Goal: Task Accomplishment & Management: Manage account settings

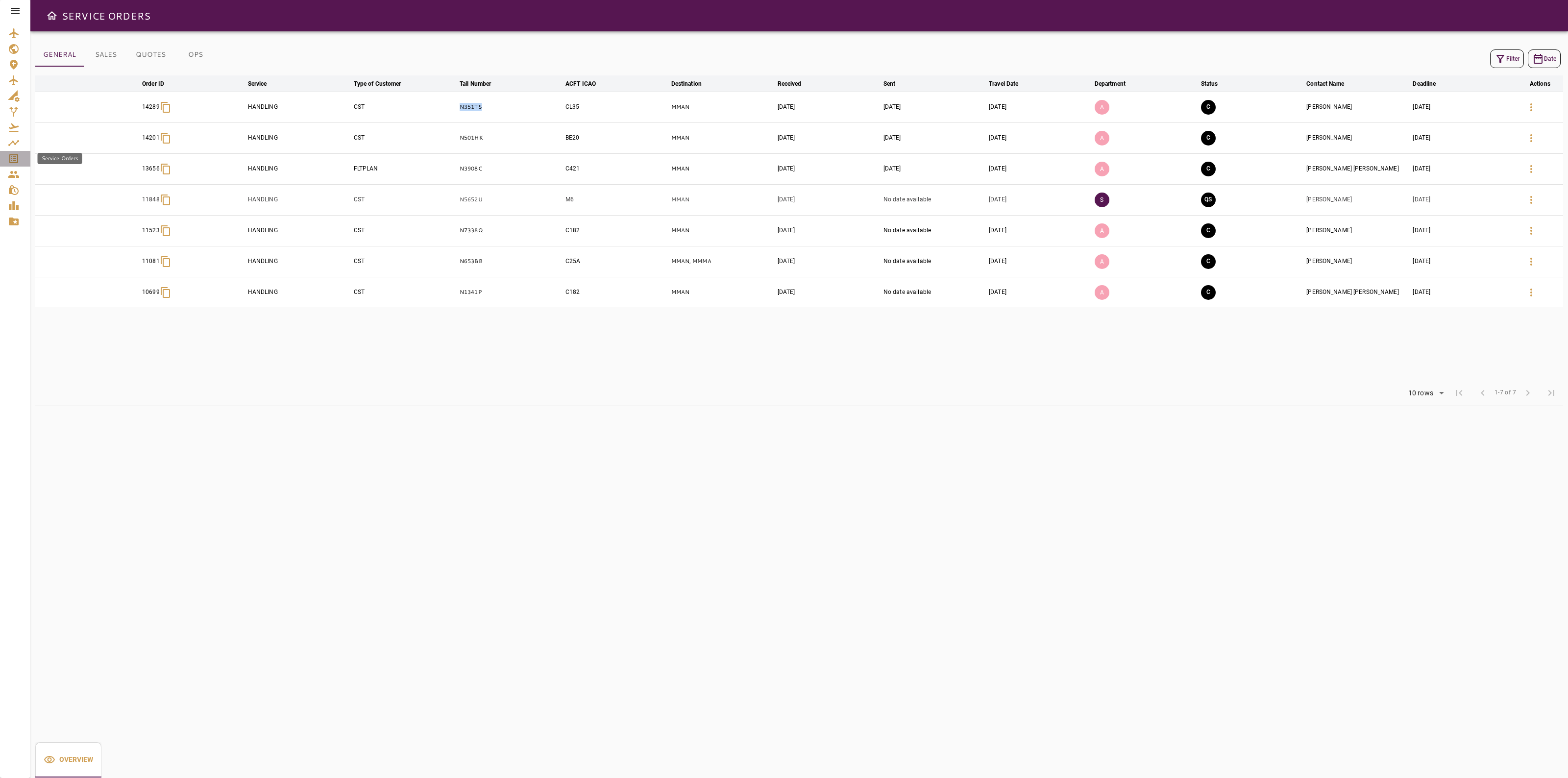
click at [15, 160] on icon "Service Orders" at bounding box center [13, 159] width 9 height 9
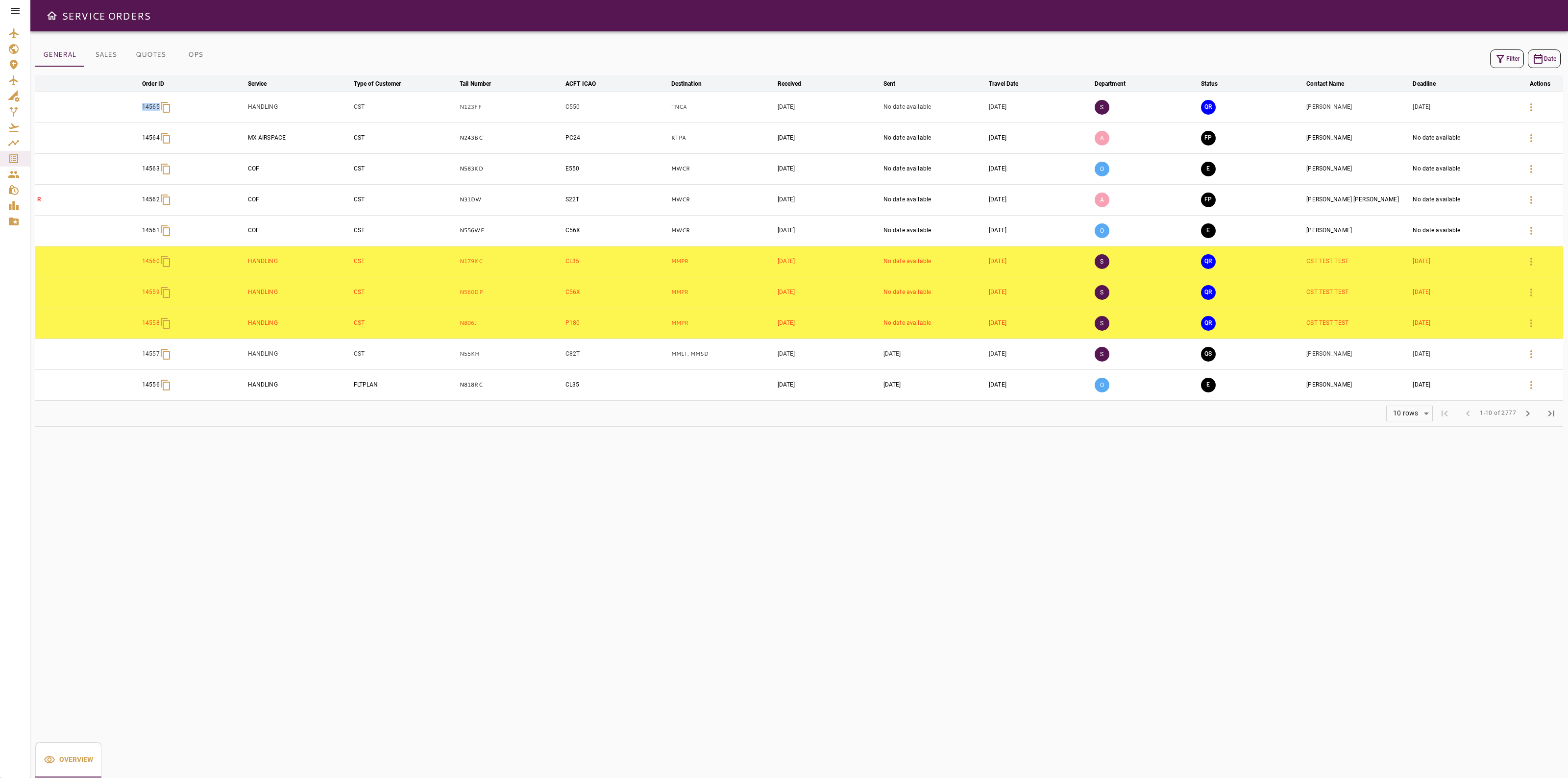
drag, startPoint x: 130, startPoint y: 106, endPoint x: 180, endPoint y: 108, distance: 50.0
click at [180, 108] on tr "14565 HANDLING CST N123FF C550 TNCA Sep 12, 2025 No date available Sep 19, 2025…" at bounding box center [799, 107] width 1528 height 31
copy p "14565"
click at [1535, 107] on icon "button" at bounding box center [1531, 107] width 12 height 12
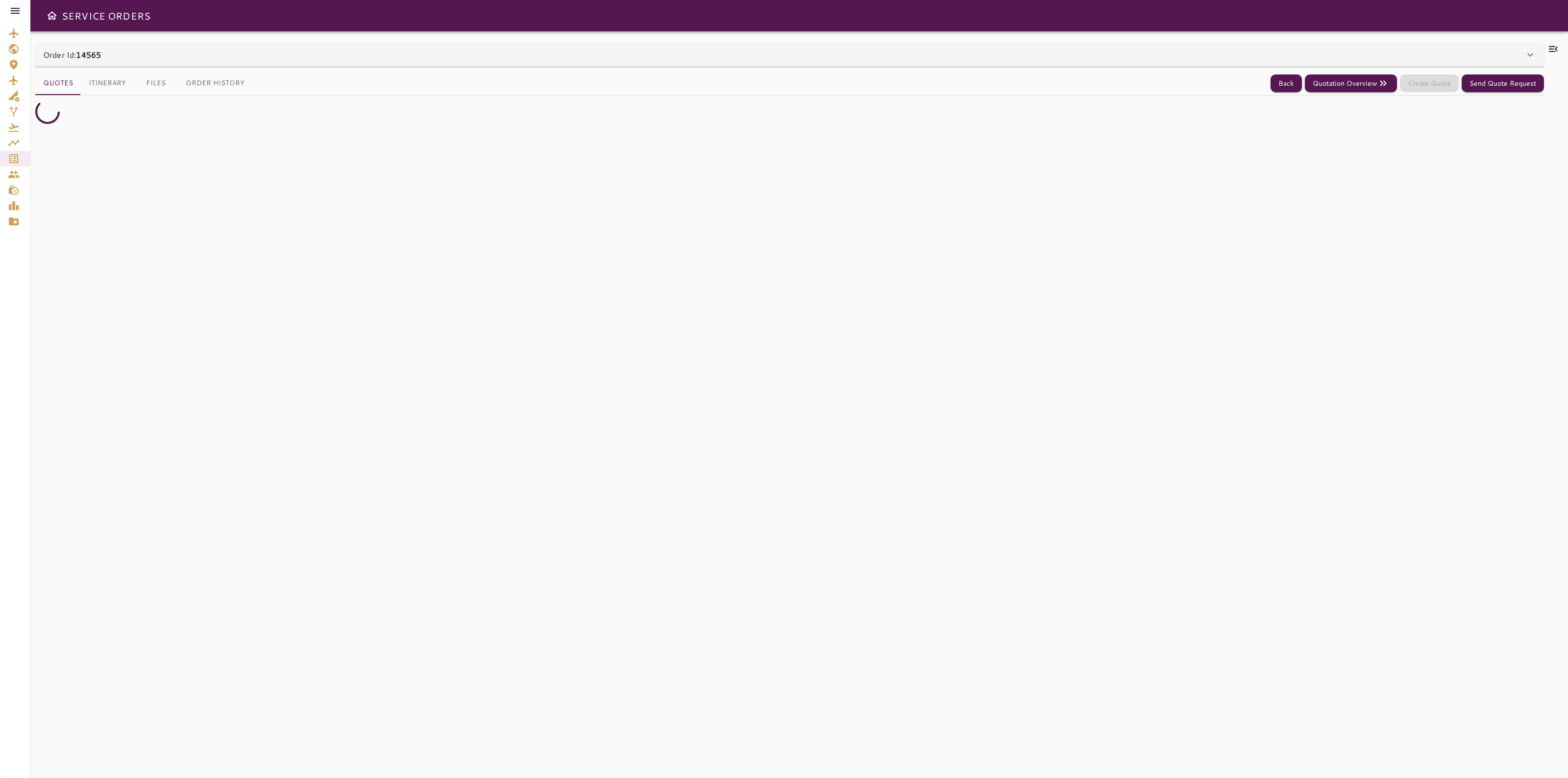
click at [1473, 54] on div "Order Id: 14565" at bounding box center [784, 54] width 1482 height 12
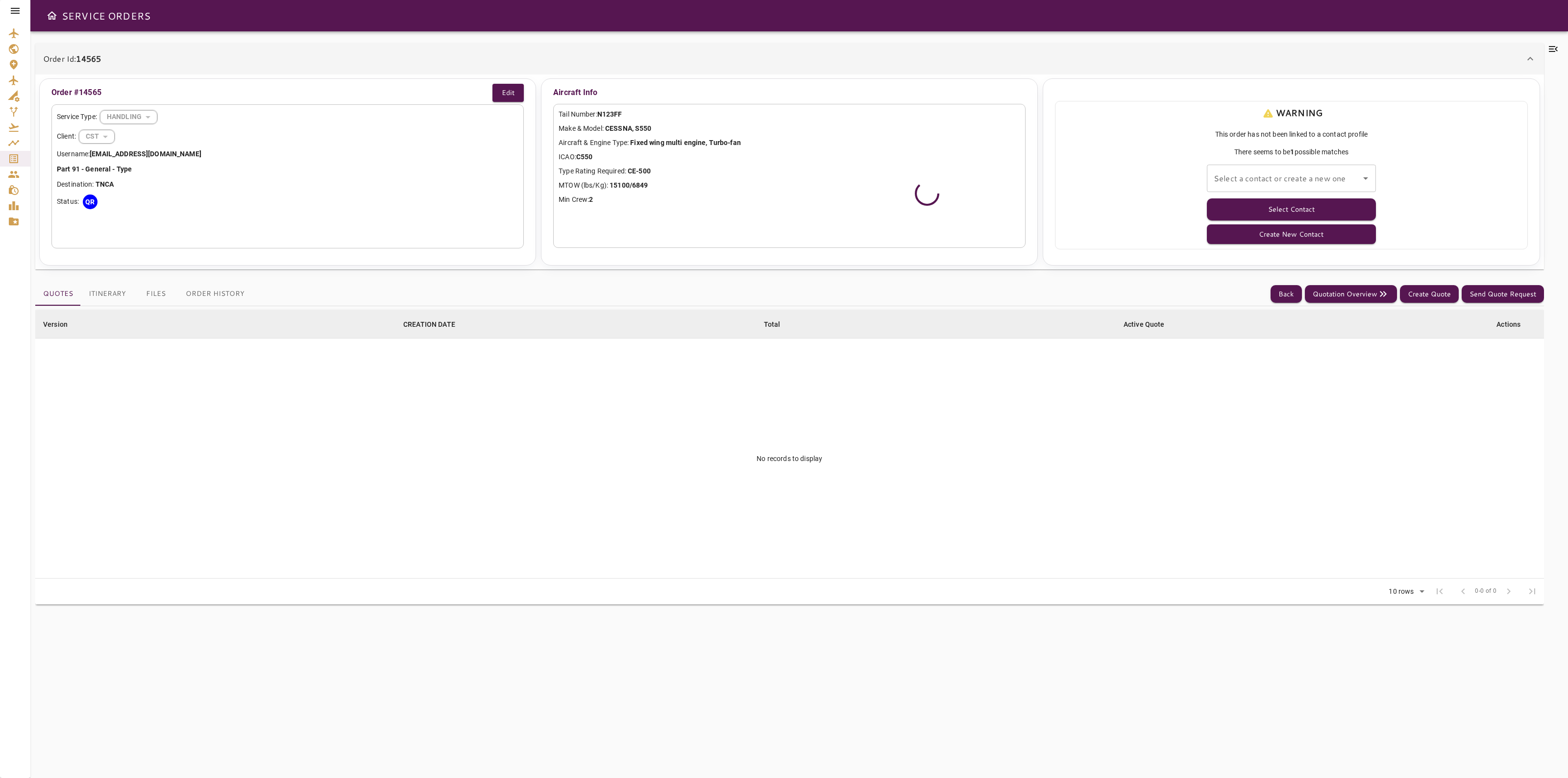
click at [1286, 189] on div "Select a contact or create a new one" at bounding box center [1292, 178] width 169 height 27
click at [1281, 168] on label "Select a contact or create a new one" at bounding box center [1263, 164] width 99 height 9
click at [1281, 169] on input "Select a contact or create a new one" at bounding box center [1284, 178] width 145 height 19
click at [1287, 187] on input "Select a contact or create a new one" at bounding box center [1284, 178] width 145 height 19
click at [1294, 213] on li "DOUGLAS -" at bounding box center [1292, 205] width 169 height 18
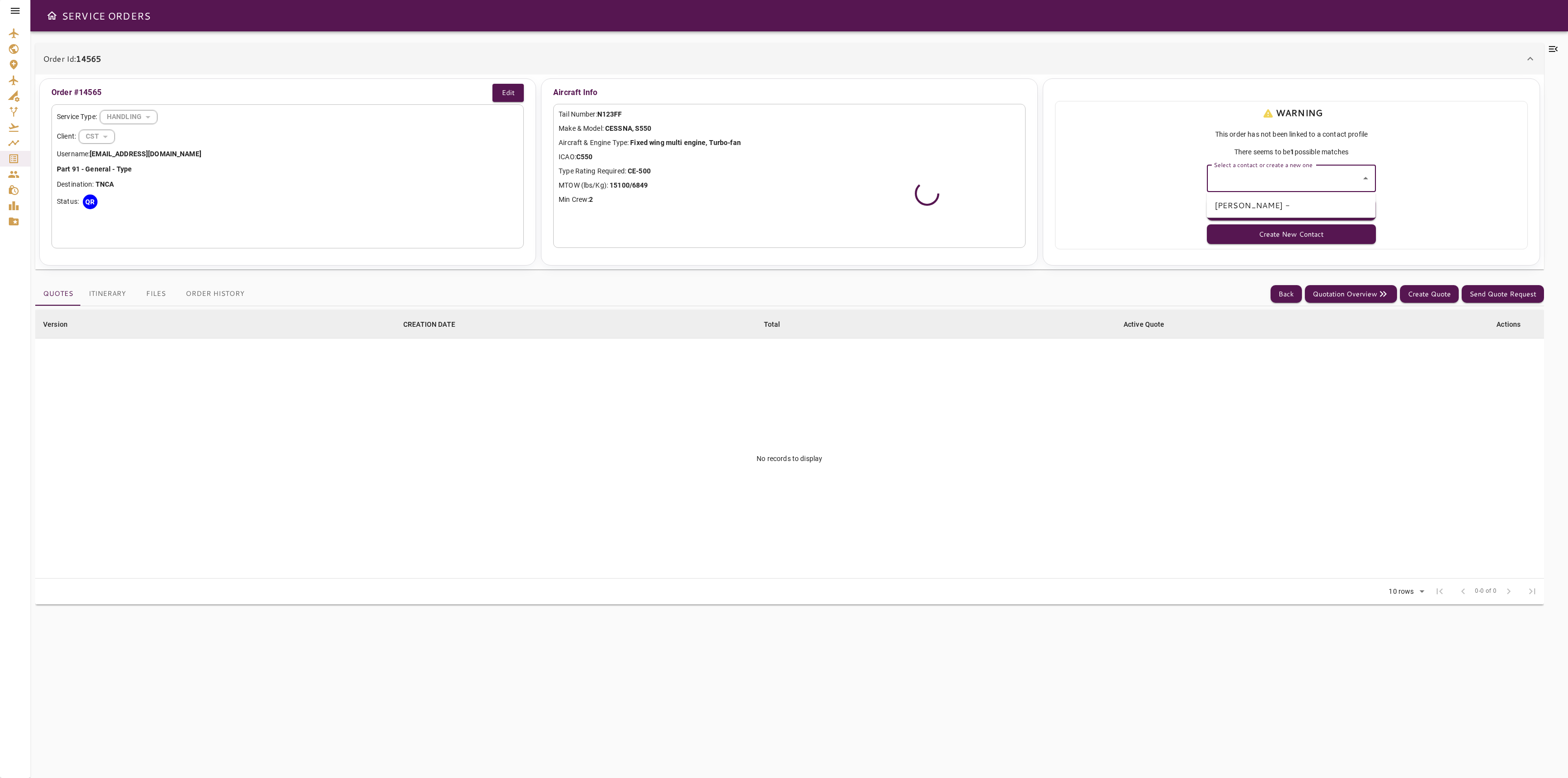
type input "**********"
click at [1294, 213] on button "Select Contact" at bounding box center [1292, 209] width 169 height 22
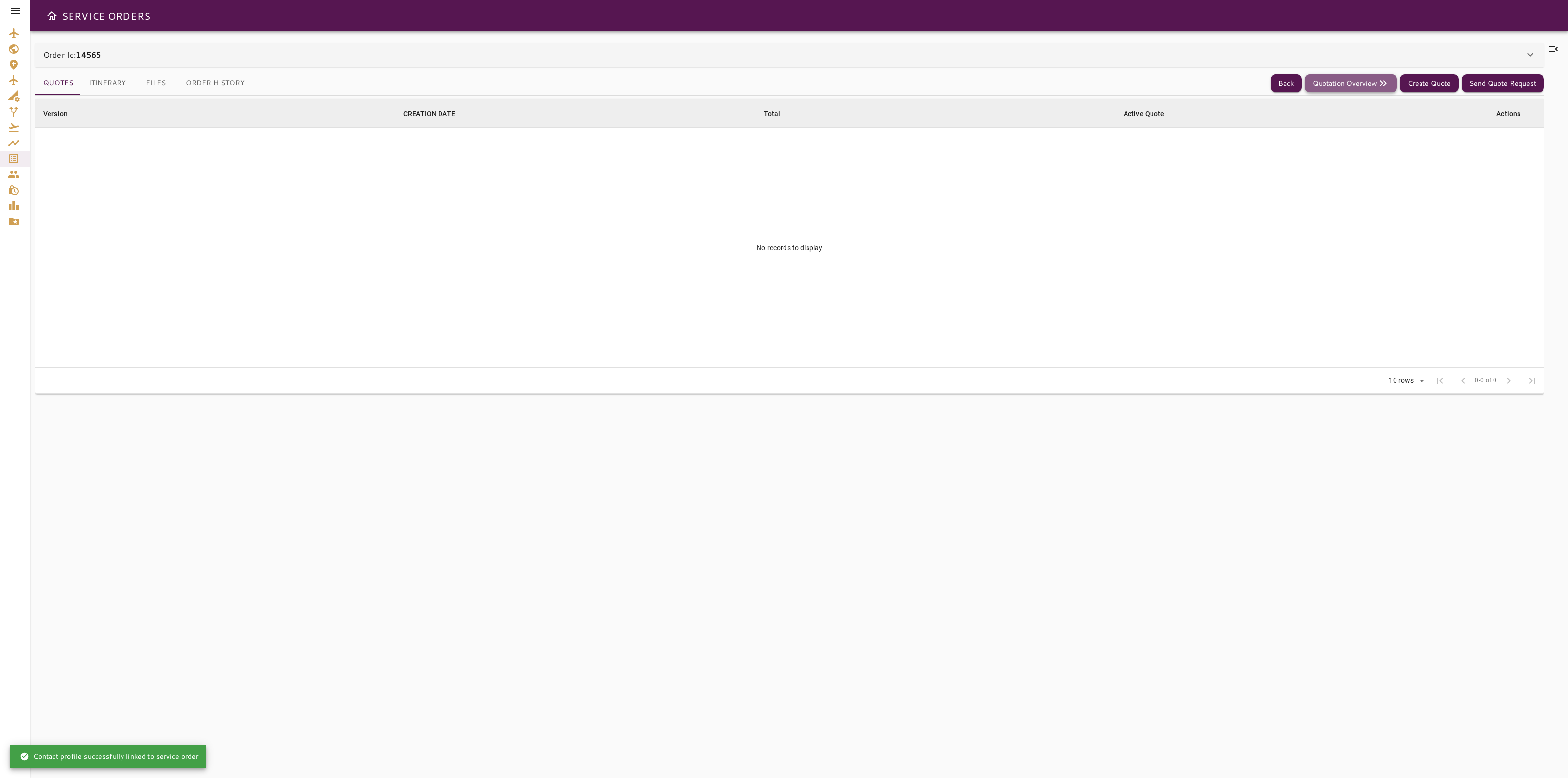
click at [1368, 83] on button "Quotation Overview" at bounding box center [1351, 83] width 92 height 18
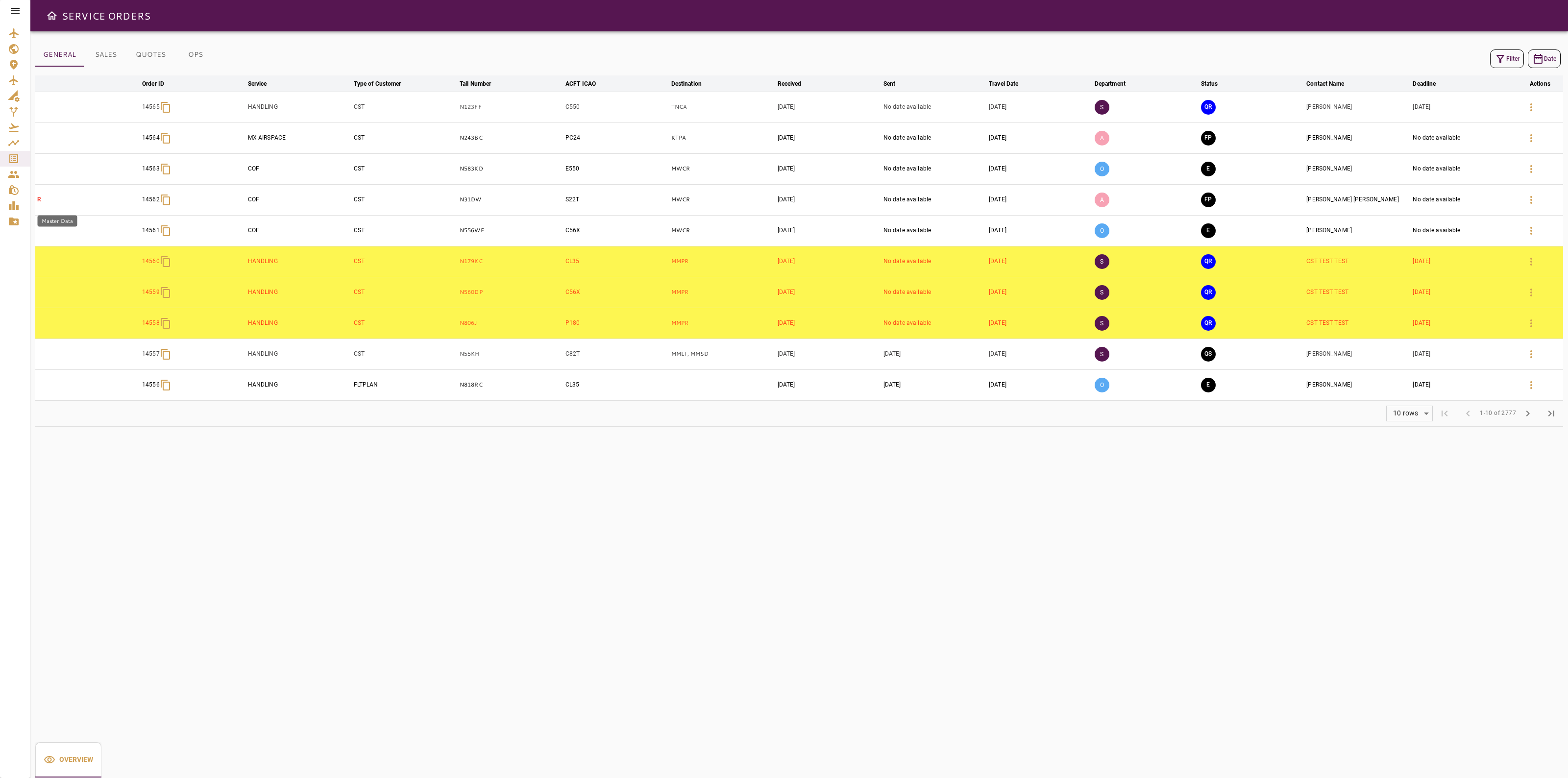
click at [18, 224] on icon "Master Data" at bounding box center [13, 221] width 10 height 8
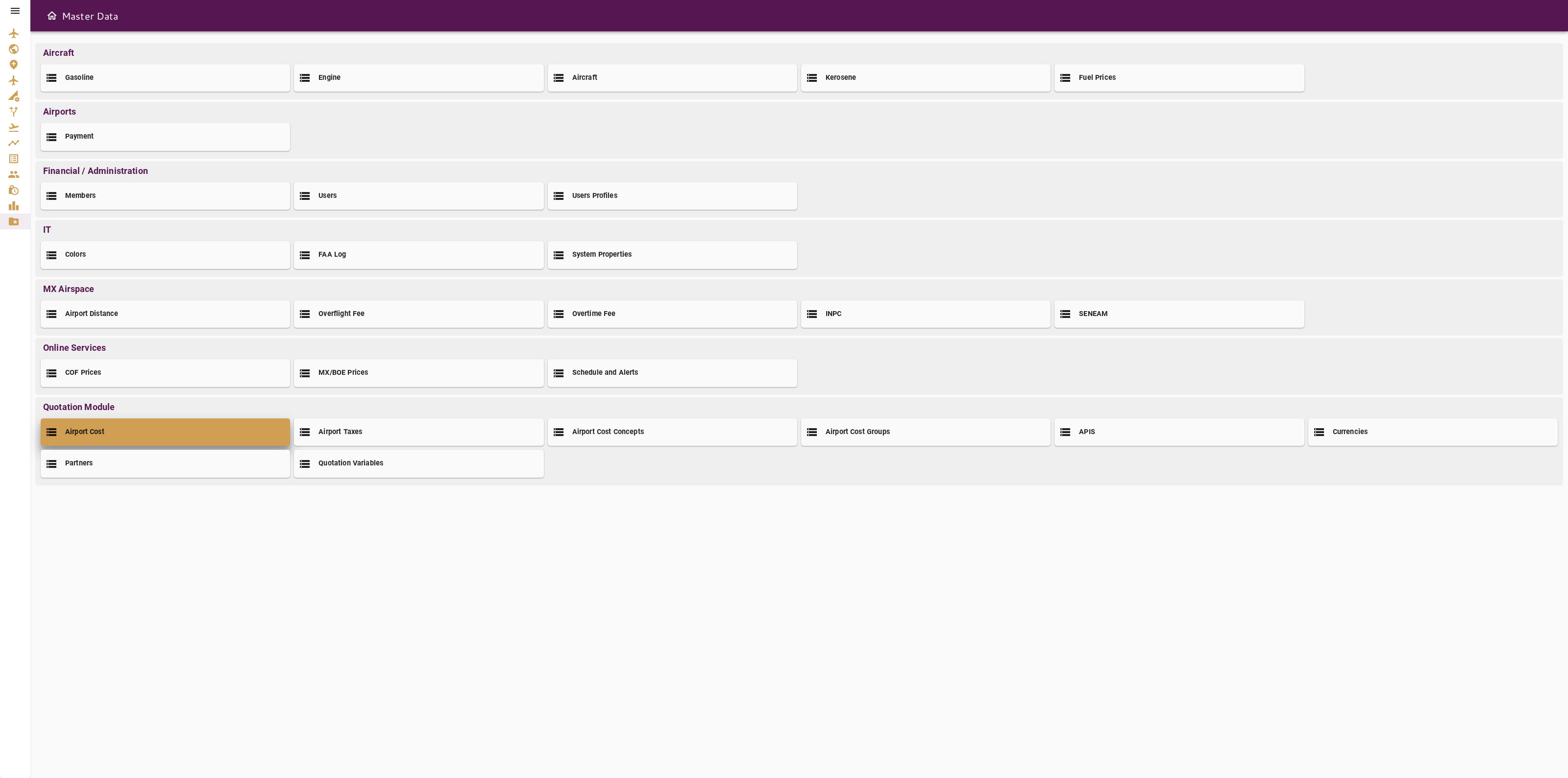
click at [204, 430] on div "Airport Cost" at bounding box center [166, 432] width 250 height 27
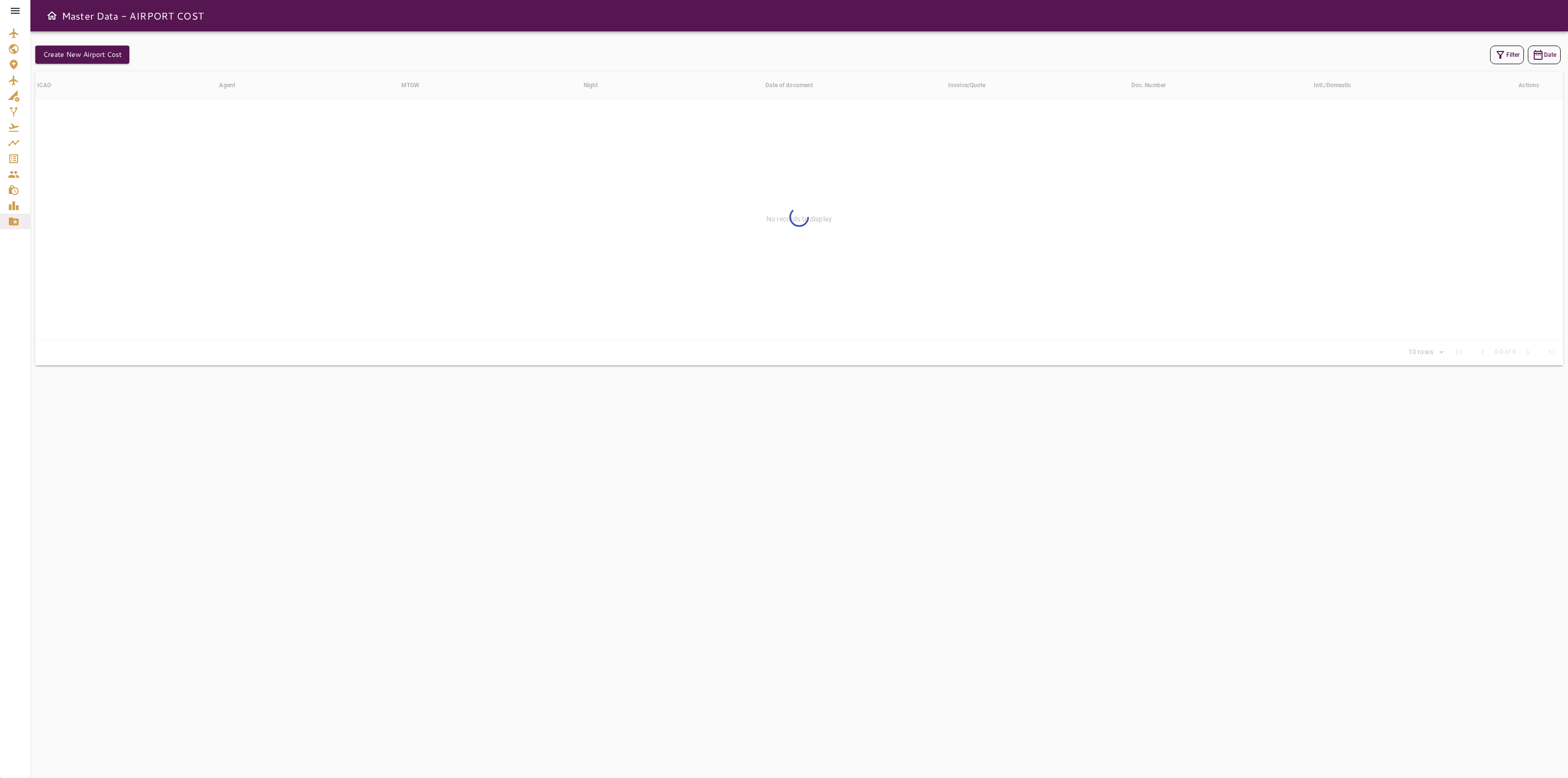
click at [1505, 47] on button "Filter" at bounding box center [1507, 55] width 34 height 19
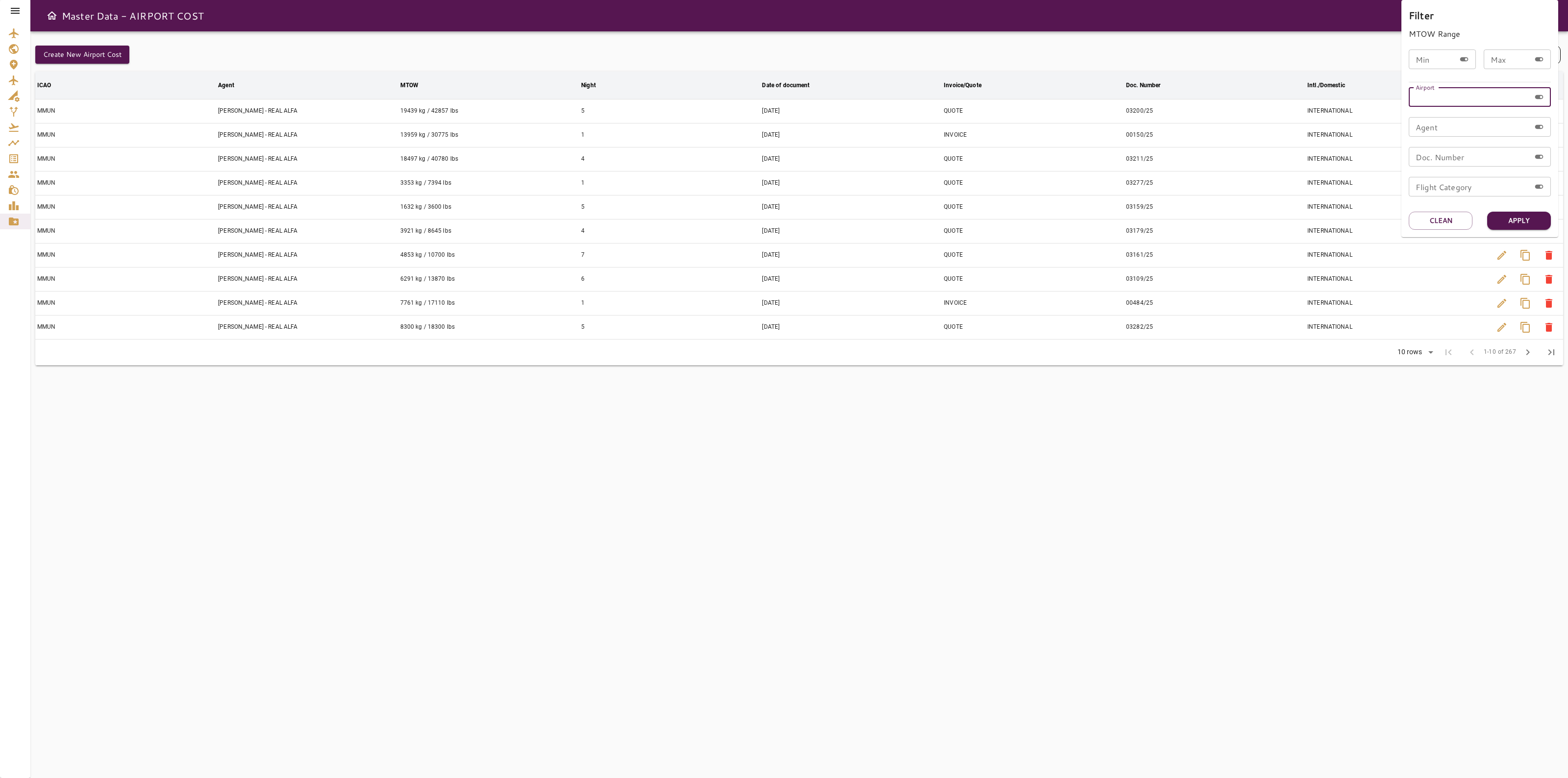
click at [1438, 102] on input "Airport" at bounding box center [1469, 97] width 122 height 19
type input "****"
click at [1525, 214] on button "Apply" at bounding box center [1519, 221] width 64 height 18
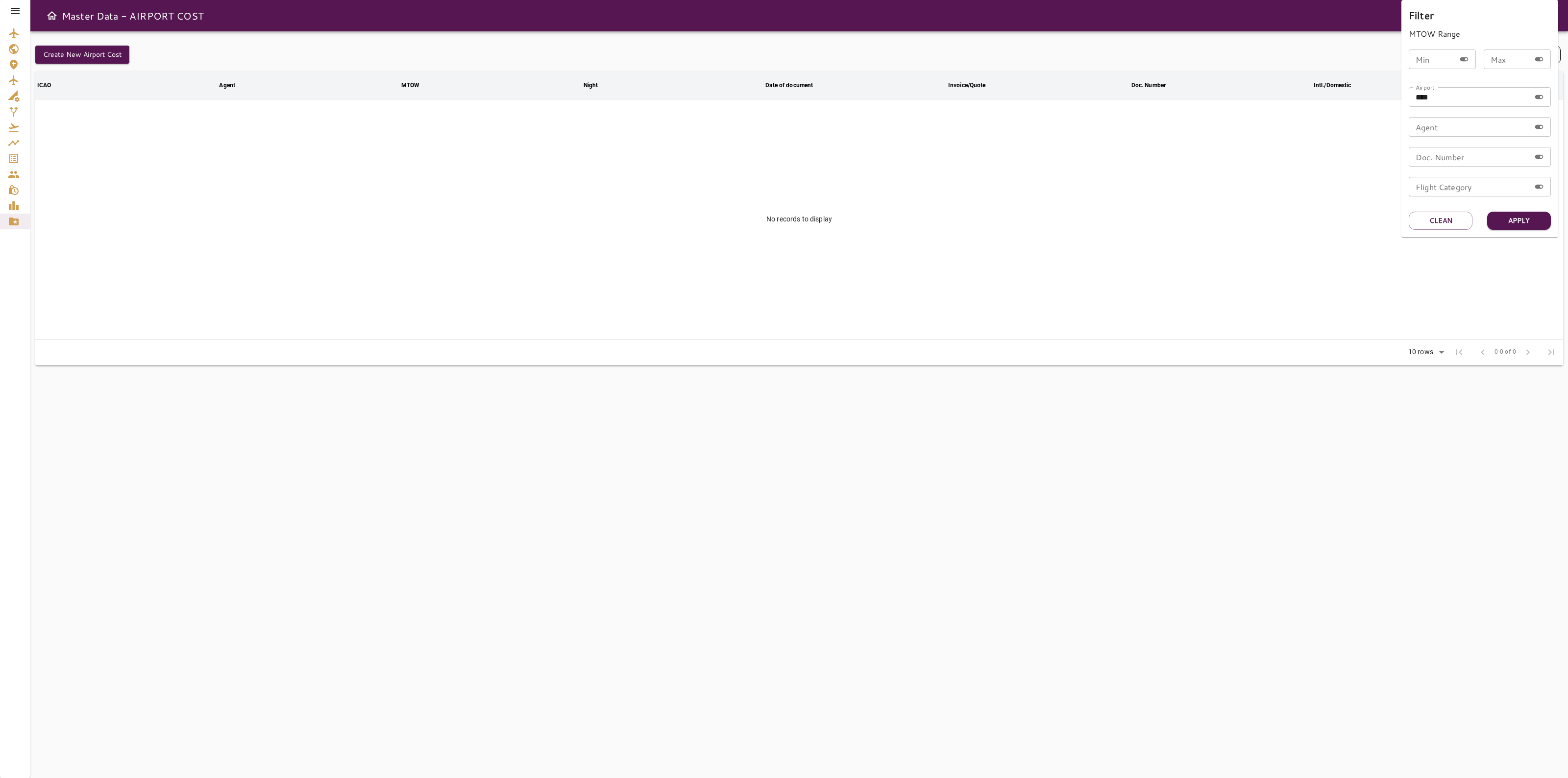
click at [64, 172] on div at bounding box center [784, 389] width 1568 height 778
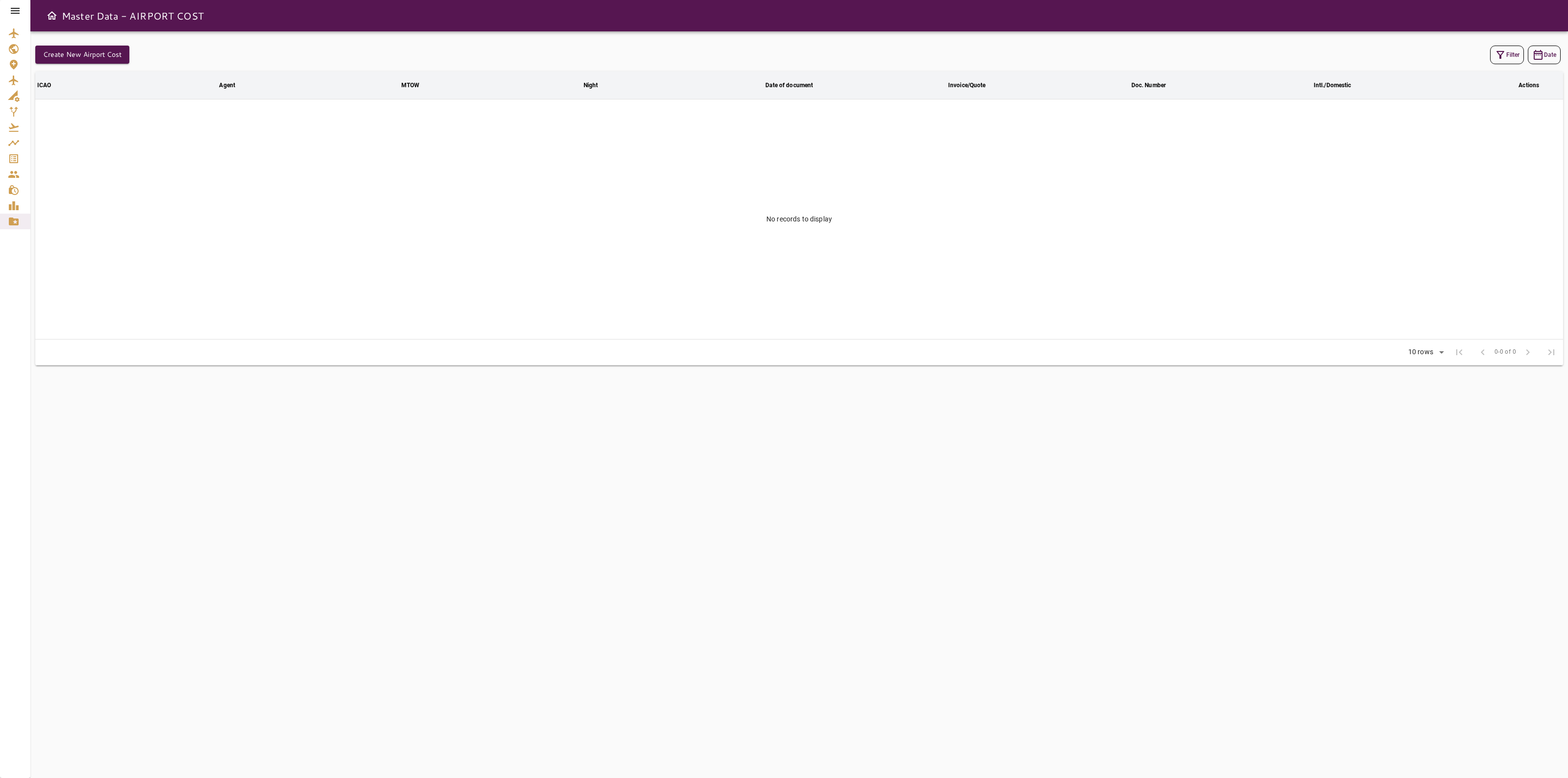
click at [10, 151] on link "Service Orders" at bounding box center [15, 159] width 30 height 16
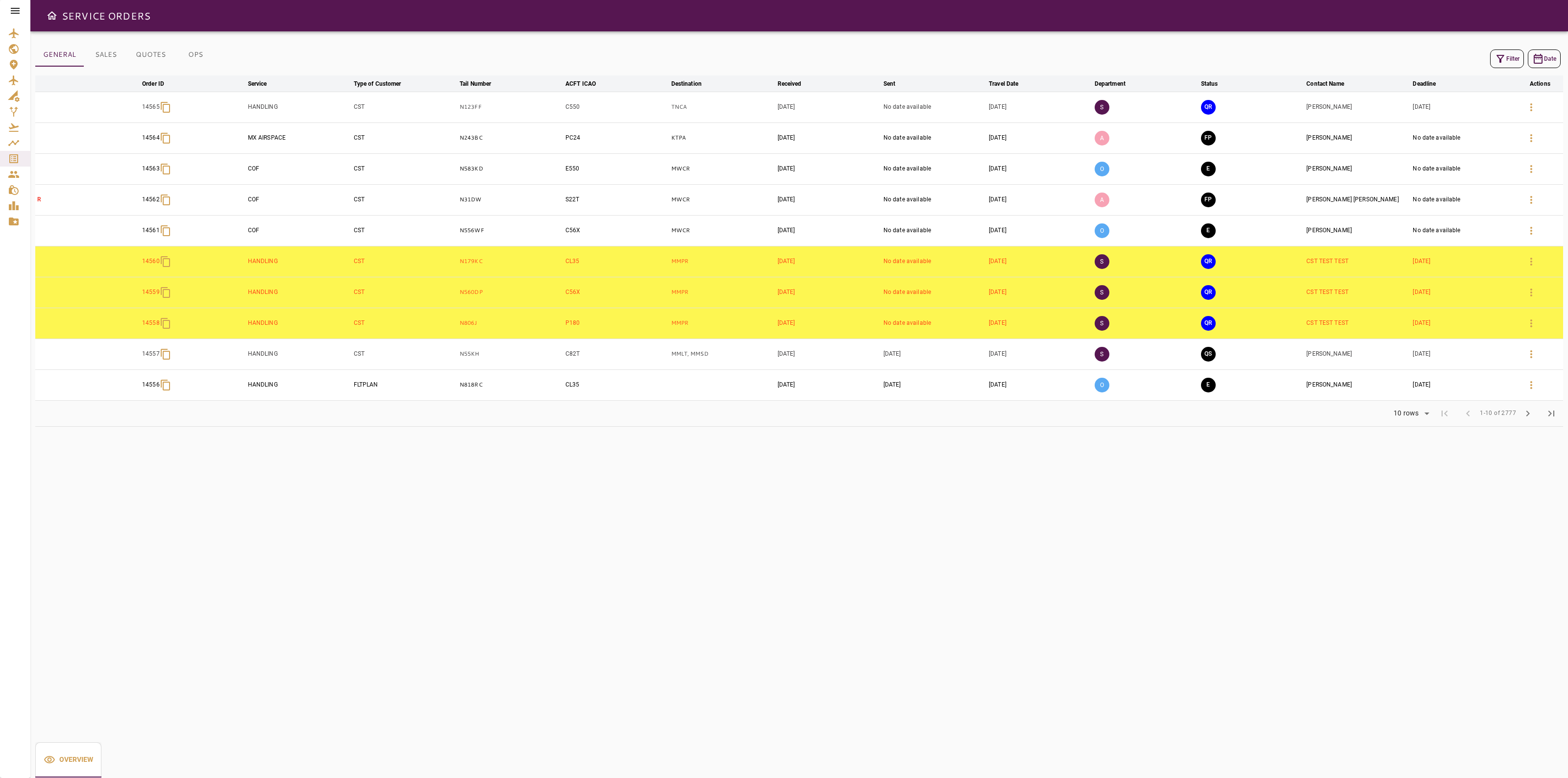
click at [1542, 105] on div at bounding box center [1540, 107] width 41 height 24
drag, startPoint x: 1536, startPoint y: 106, endPoint x: 1466, endPoint y: 109, distance: 70.1
click at [1535, 106] on icon "button" at bounding box center [1531, 107] width 12 height 12
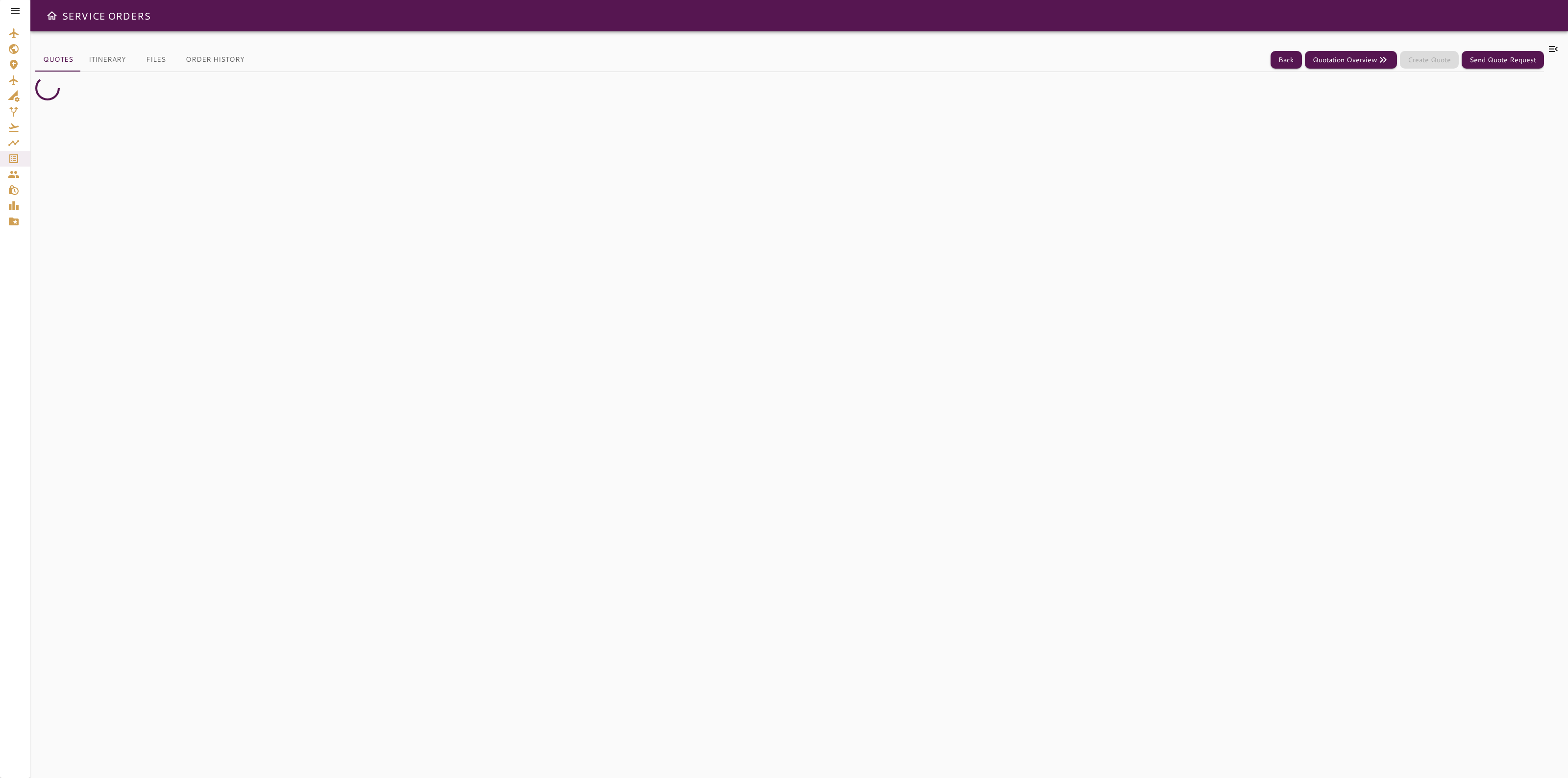
click at [376, 60] on div "Quotes Itinerary Files Order History Back Quotation Overview Create Quote Send …" at bounding box center [789, 405] width 1509 height 723
click at [376, 60] on div "Order Id: 14565" at bounding box center [784, 54] width 1482 height 12
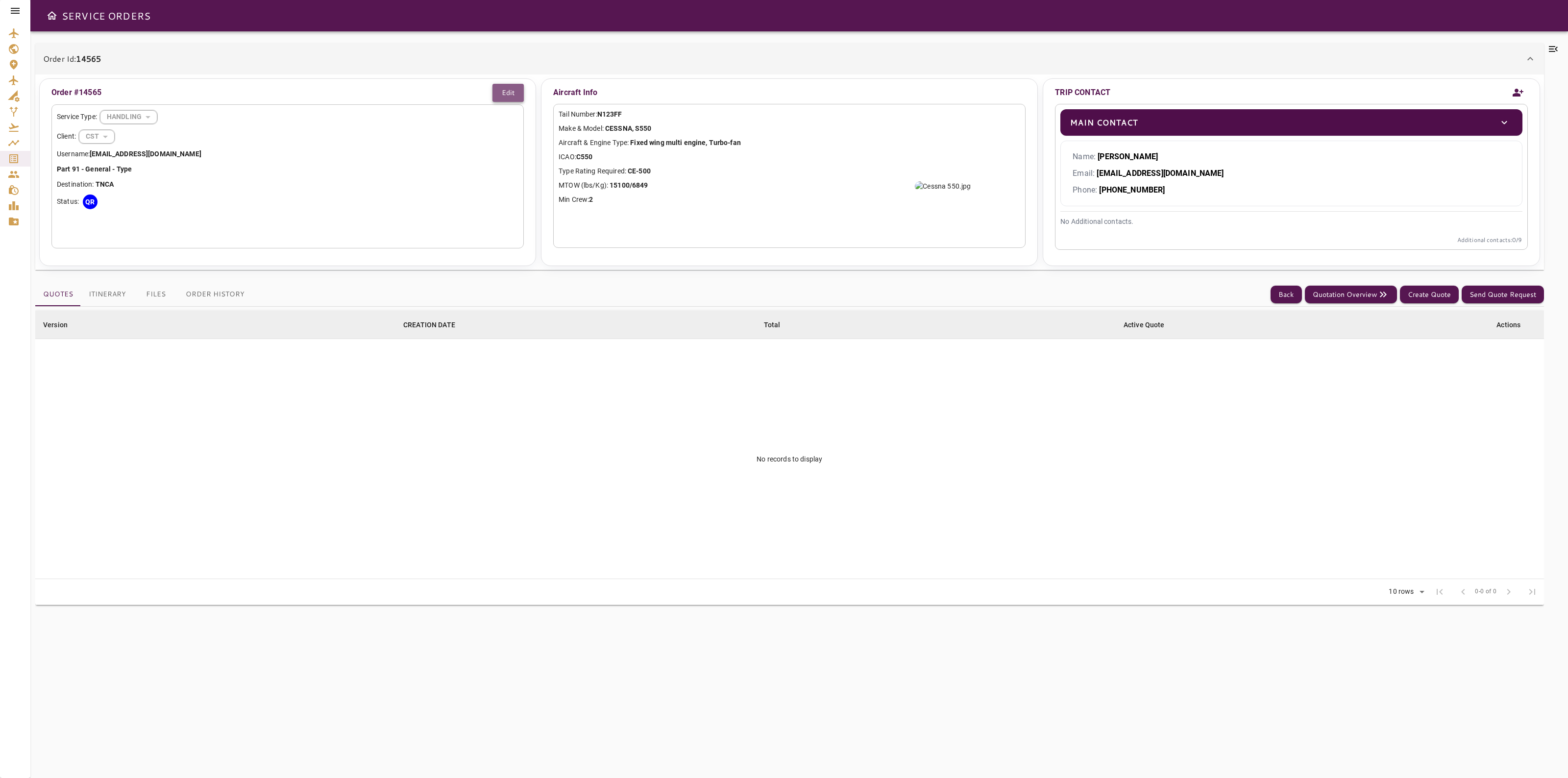
click at [517, 94] on button "Edit" at bounding box center [508, 93] width 32 height 18
click at [148, 113] on body "SERVICE ORDERS Order Id: 14565 Order #14565 Cancel Save Service Type: HANDLING …" at bounding box center [784, 389] width 1568 height 778
click at [115, 163] on li "INTERNATIONAL PERMITS" at bounding box center [129, 160] width 120 height 18
type input "**********"
click at [512, 94] on button "Save" at bounding box center [507, 93] width 34 height 18
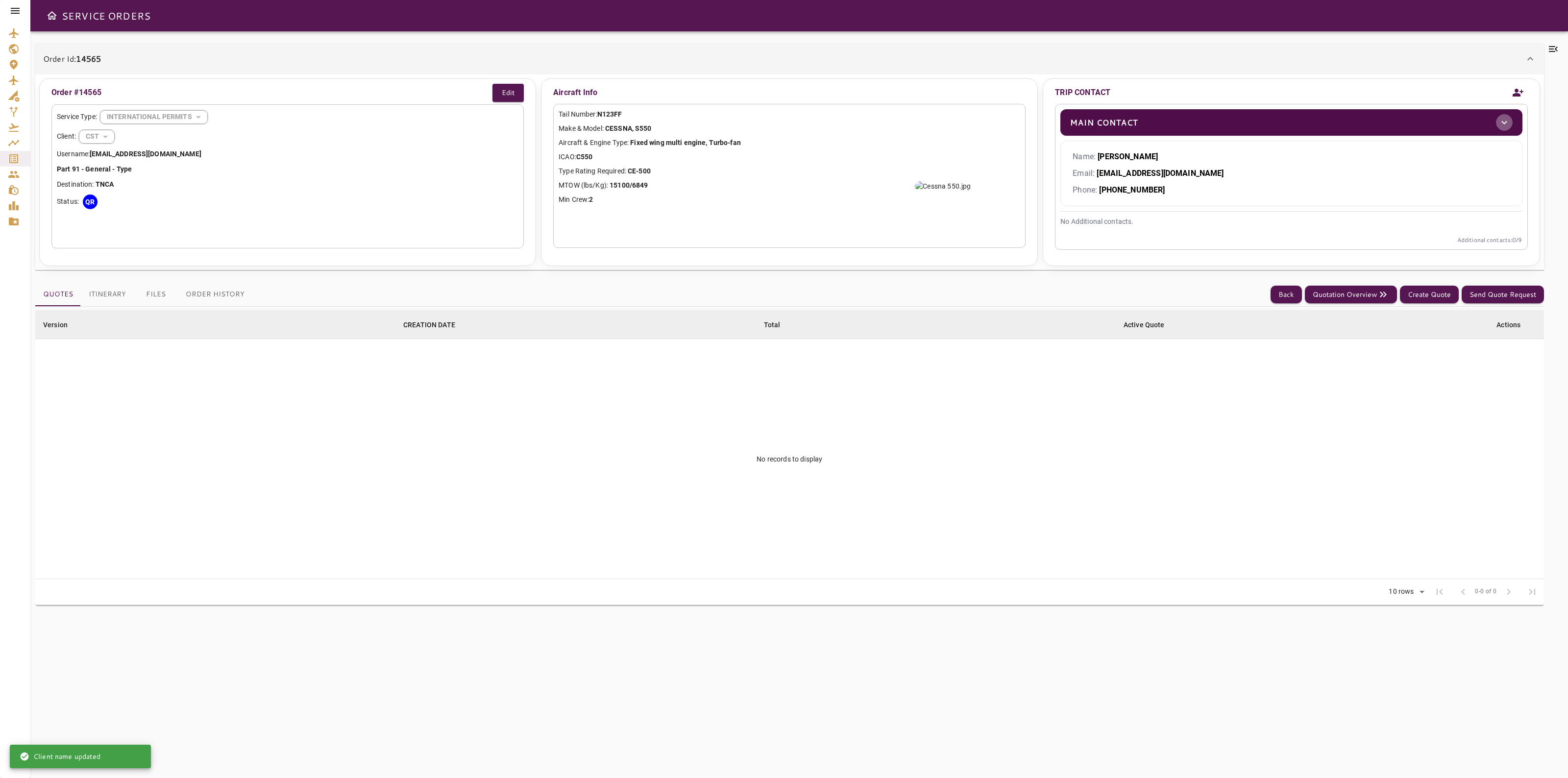
click at [1503, 120] on icon "toggle" at bounding box center [1504, 122] width 12 height 12
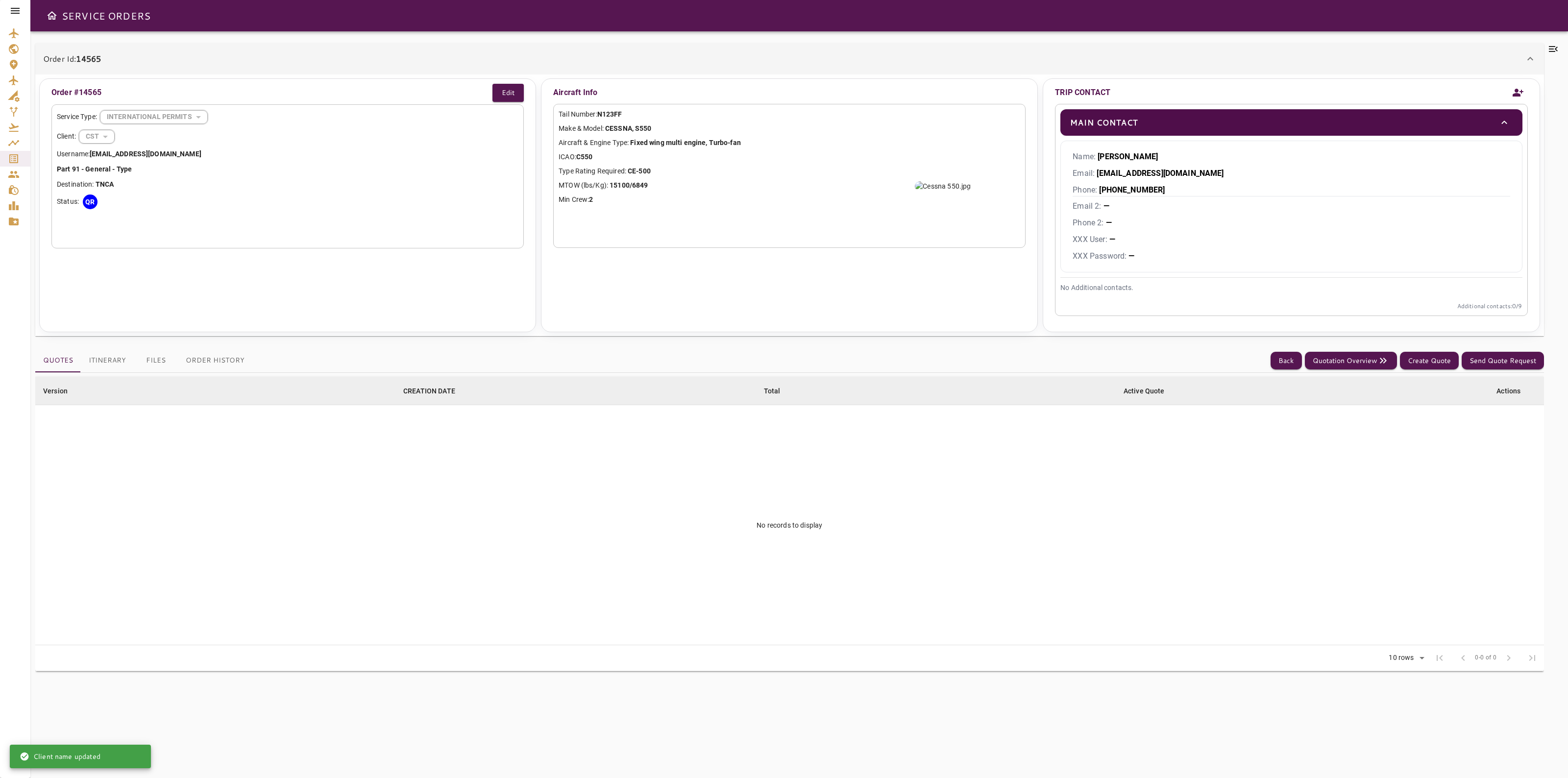
click at [1130, 181] on div "Name: Douglas Email: drobinson@cs-ops.com Phone: +1 603 502 9332 Email 2: — Pho…" at bounding box center [1291, 206] width 461 height 132
click at [1130, 179] on p "Email: drobinson@cs-ops.com" at bounding box center [1291, 173] width 437 height 12
copy p "Email: drobinson@cs-ops.com"
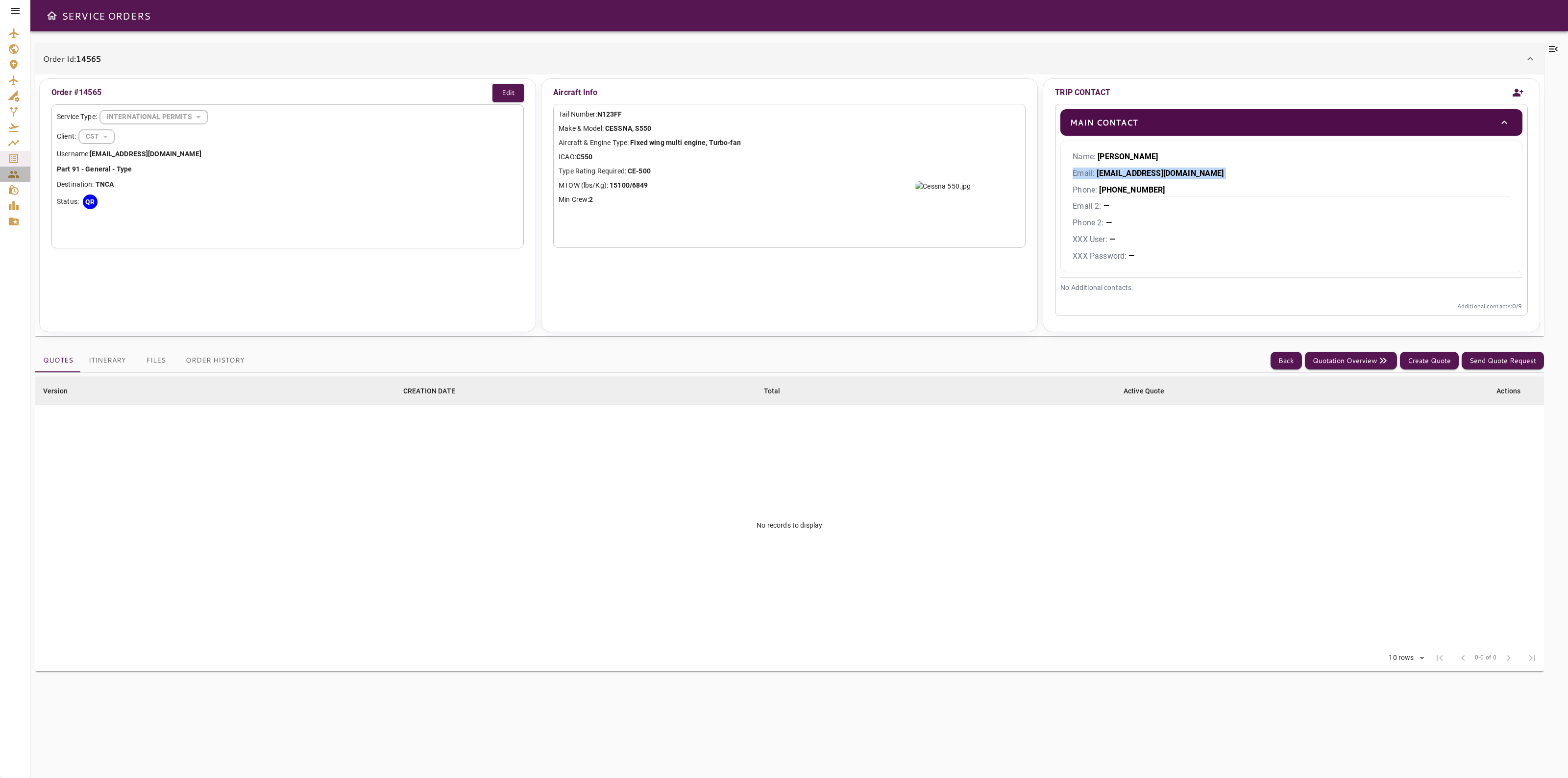
click at [18, 175] on icon "Contacts" at bounding box center [13, 174] width 12 height 12
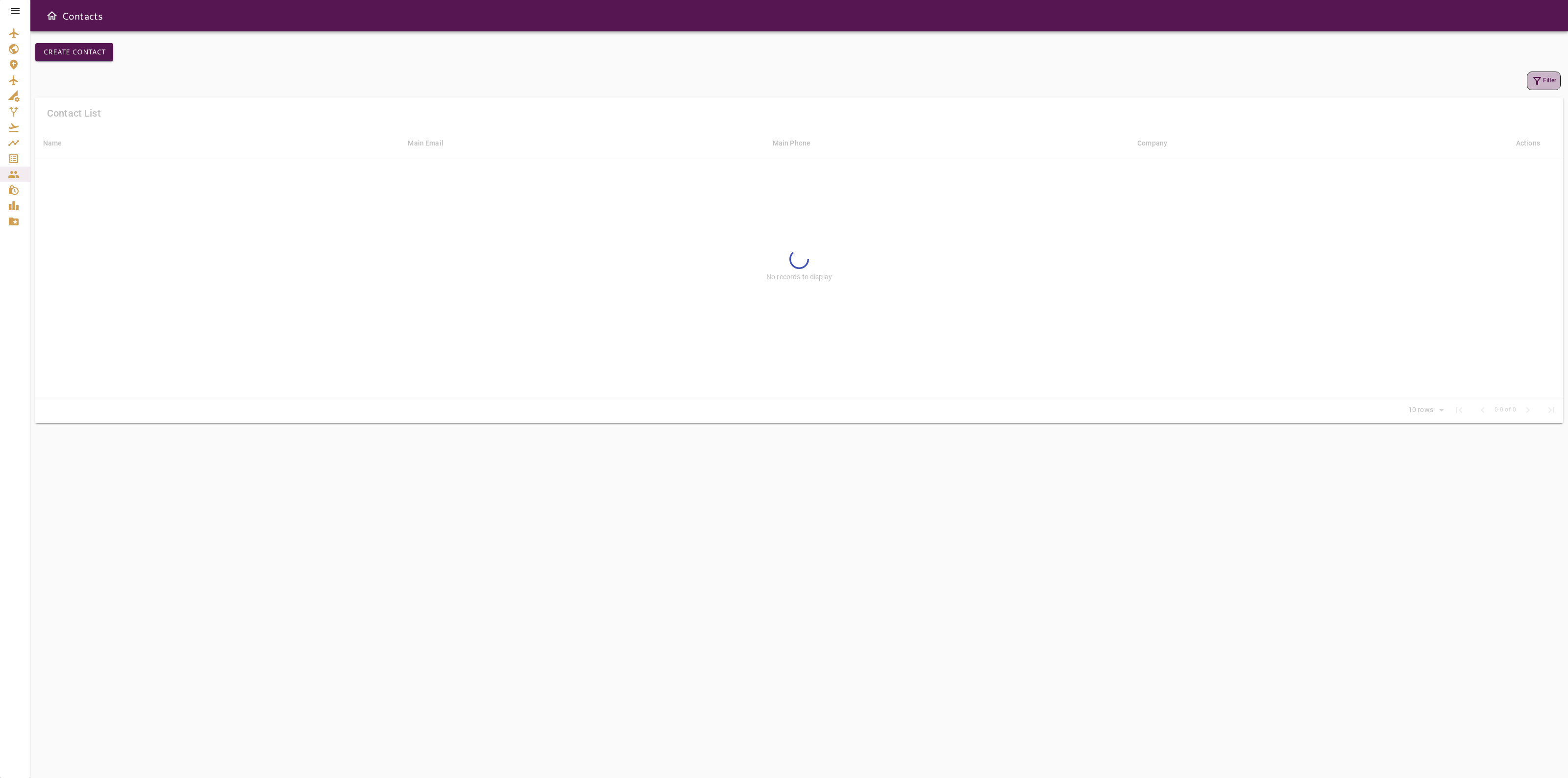
click at [1530, 82] on button "Filter" at bounding box center [1544, 81] width 34 height 19
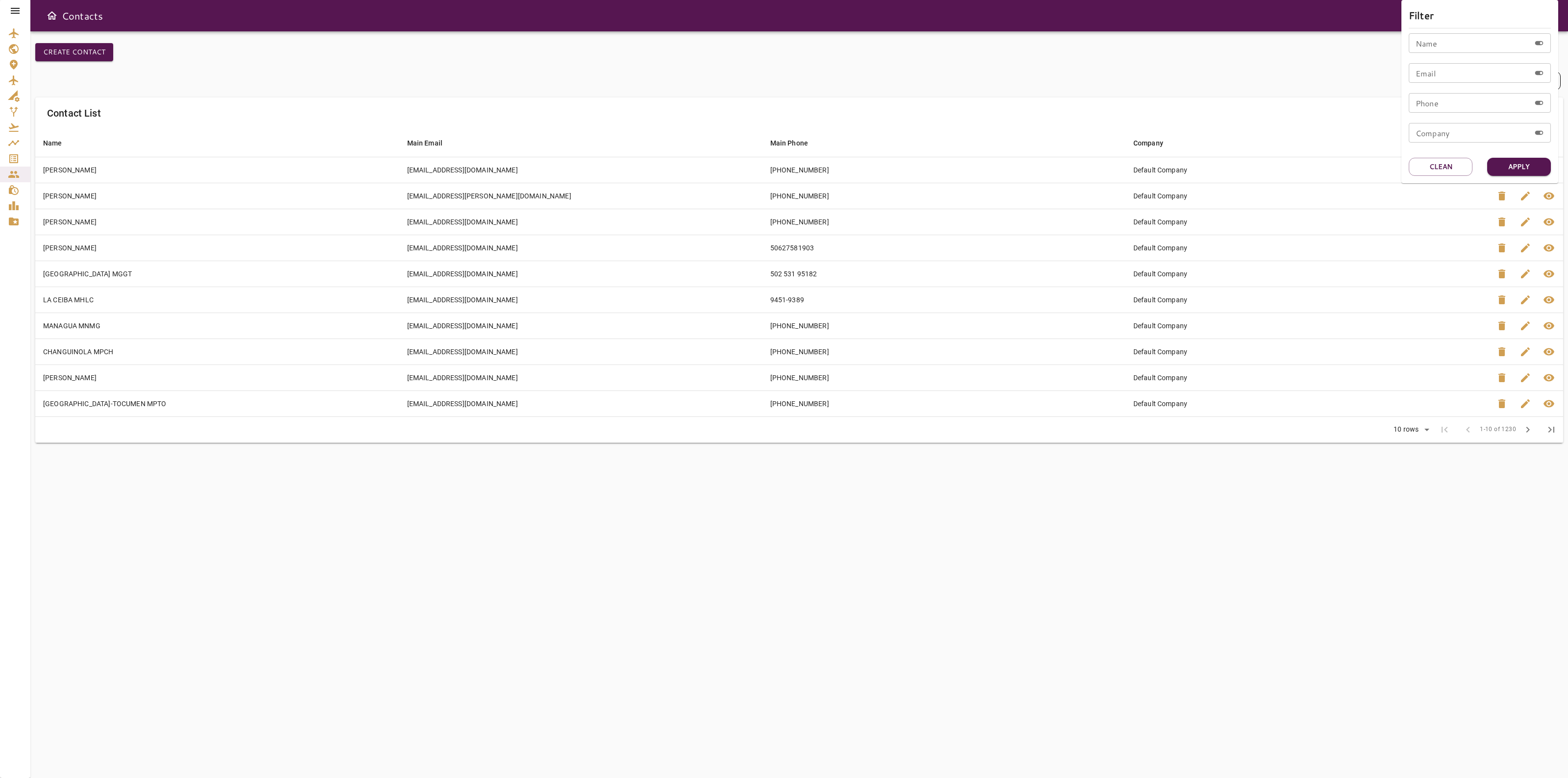
click at [1461, 82] on input "Email" at bounding box center [1469, 73] width 122 height 19
paste input "**********"
drag, startPoint x: 1438, startPoint y: 72, endPoint x: 1296, endPoint y: 84, distance: 142.5
click at [1297, 84] on div "**********" at bounding box center [784, 389] width 1568 height 778
drag, startPoint x: 1418, startPoint y: 74, endPoint x: 1394, endPoint y: 74, distance: 24.0
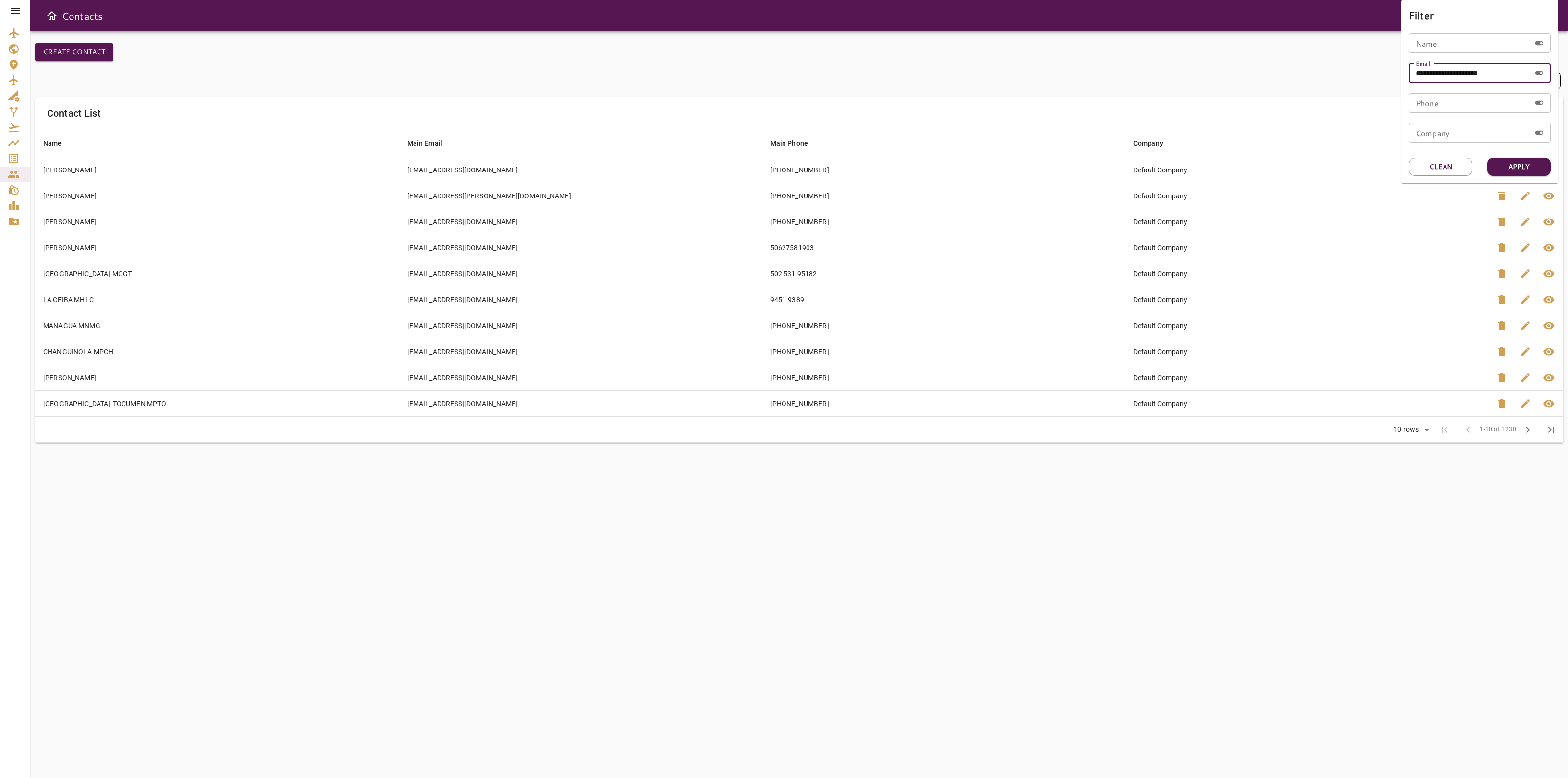
click at [1394, 74] on div "**********" at bounding box center [784, 389] width 1568 height 778
type input "**********"
click at [1528, 159] on button "Apply" at bounding box center [1519, 167] width 64 height 18
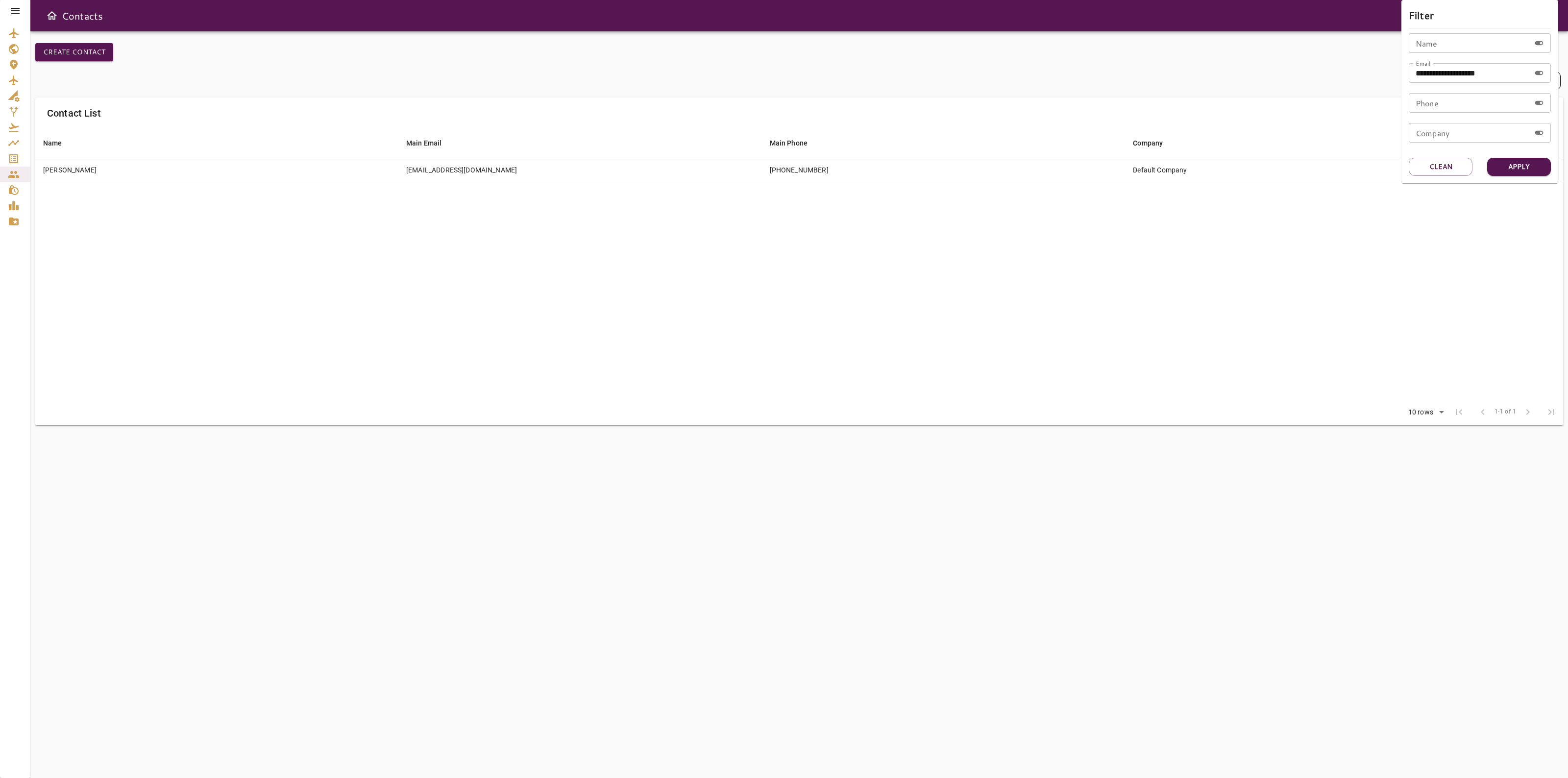
click at [1037, 180] on div at bounding box center [784, 389] width 1568 height 778
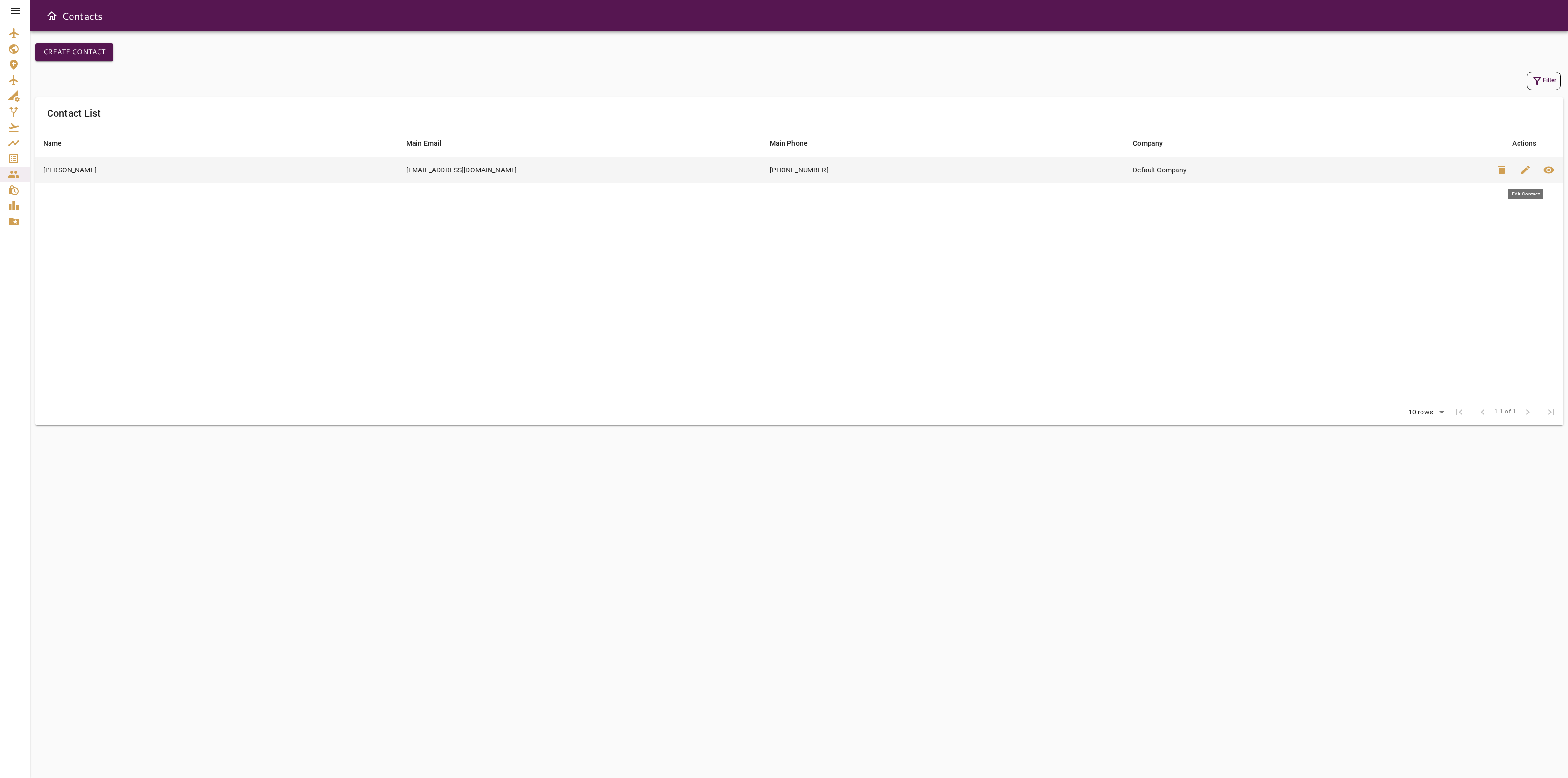
click at [1523, 170] on span "edit" at bounding box center [1525, 170] width 12 height 12
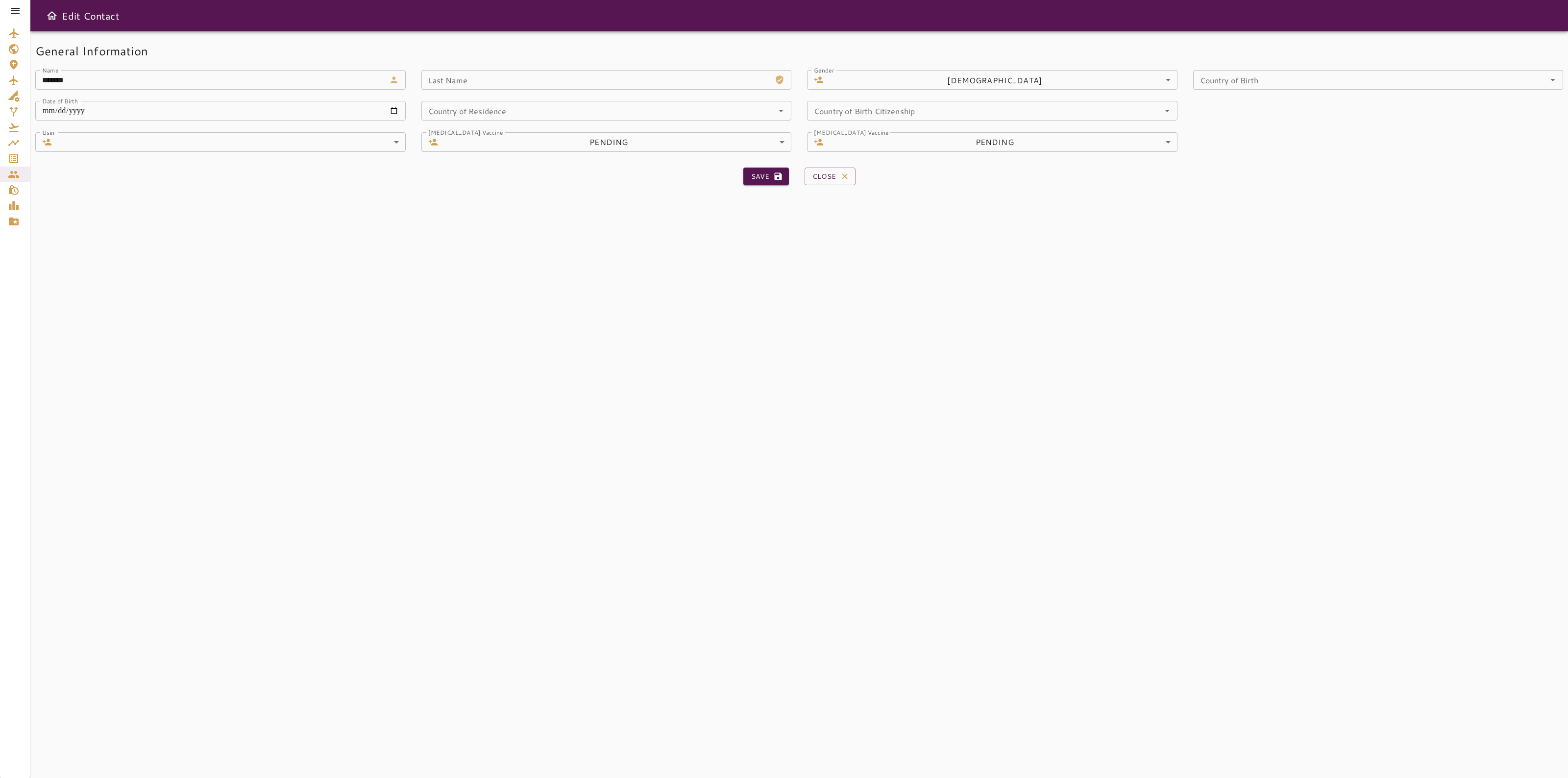
click at [471, 74] on input "Last Name" at bounding box center [596, 80] width 350 height 19
paste input "********"
type input "********"
click at [765, 180] on button "Save" at bounding box center [766, 177] width 46 height 18
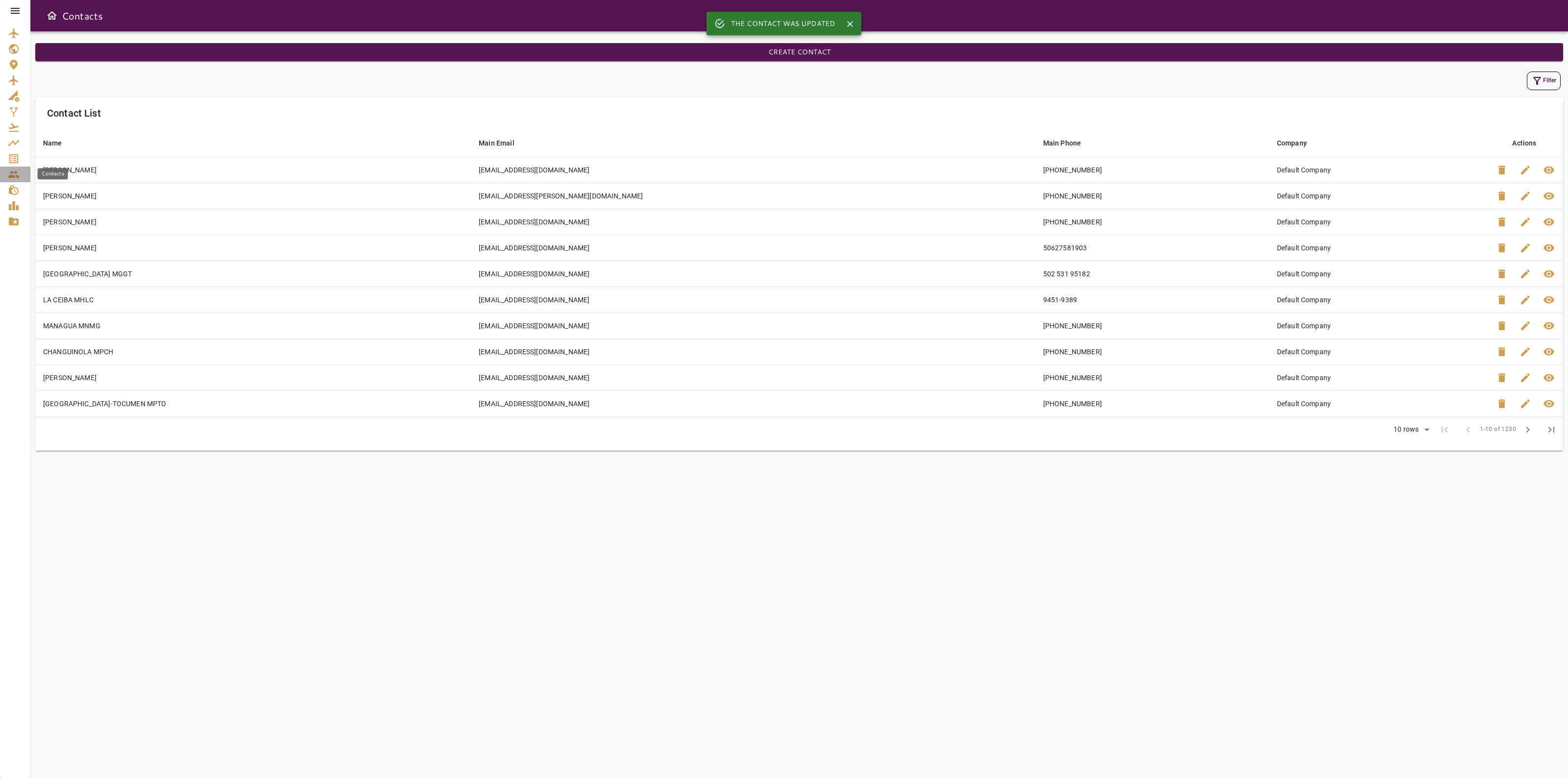
click at [13, 175] on icon "Contacts" at bounding box center [13, 174] width 12 height 12
click at [22, 153] on div "Service Orders" at bounding box center [15, 158] width 15 height 12
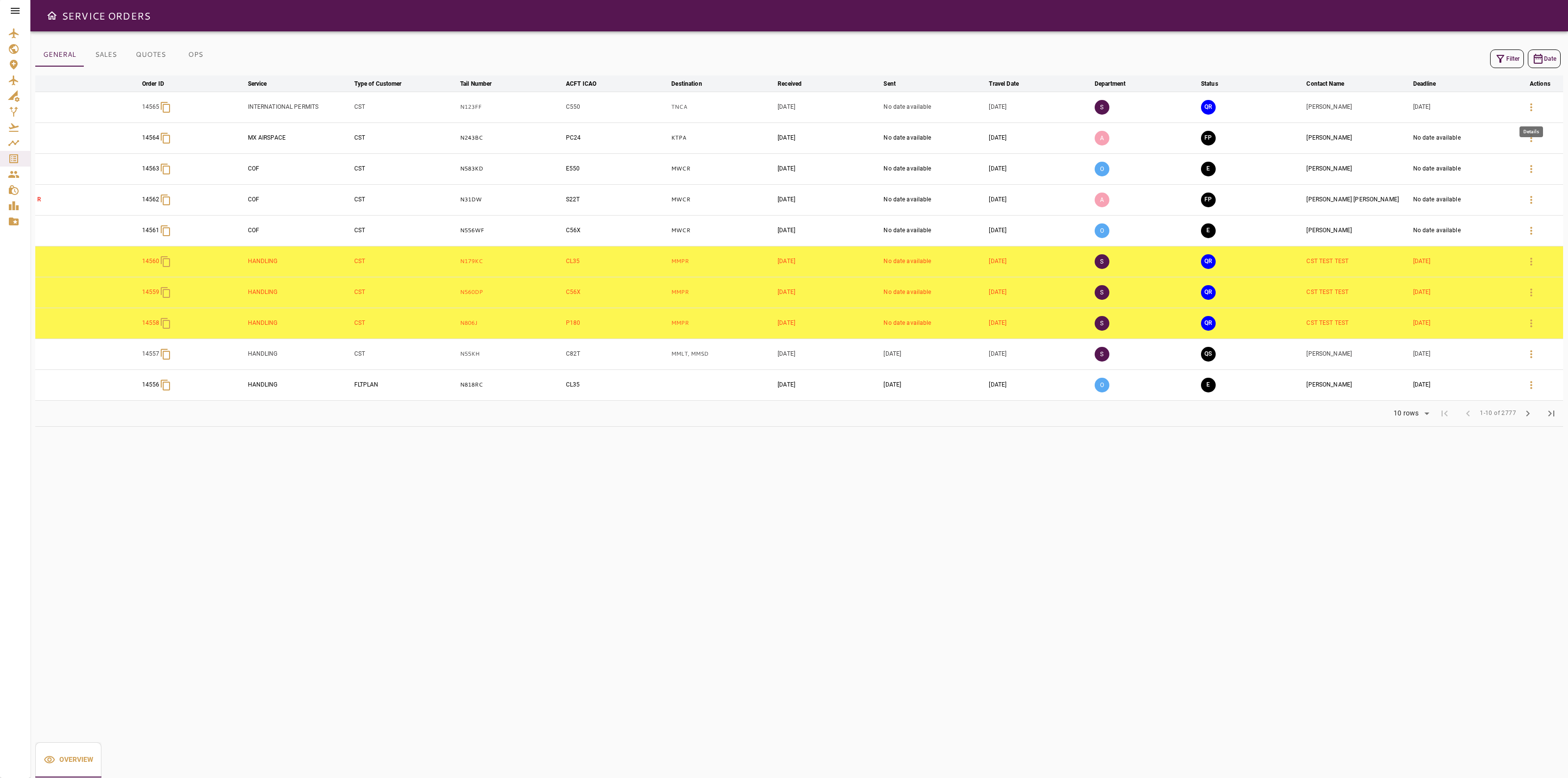
click at [1534, 106] on icon "button" at bounding box center [1531, 107] width 12 height 12
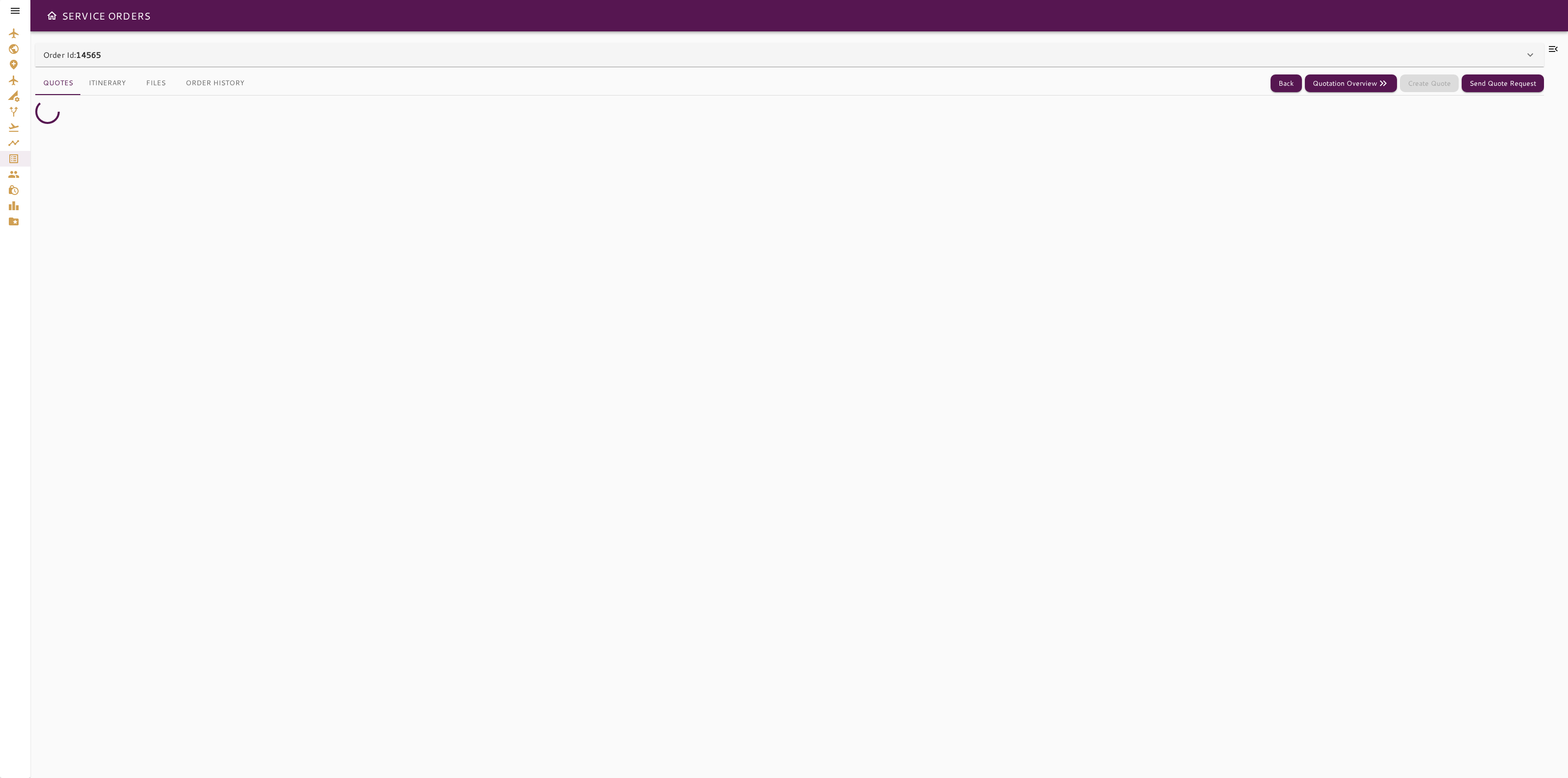
click at [1530, 49] on icon at bounding box center [1530, 54] width 12 height 12
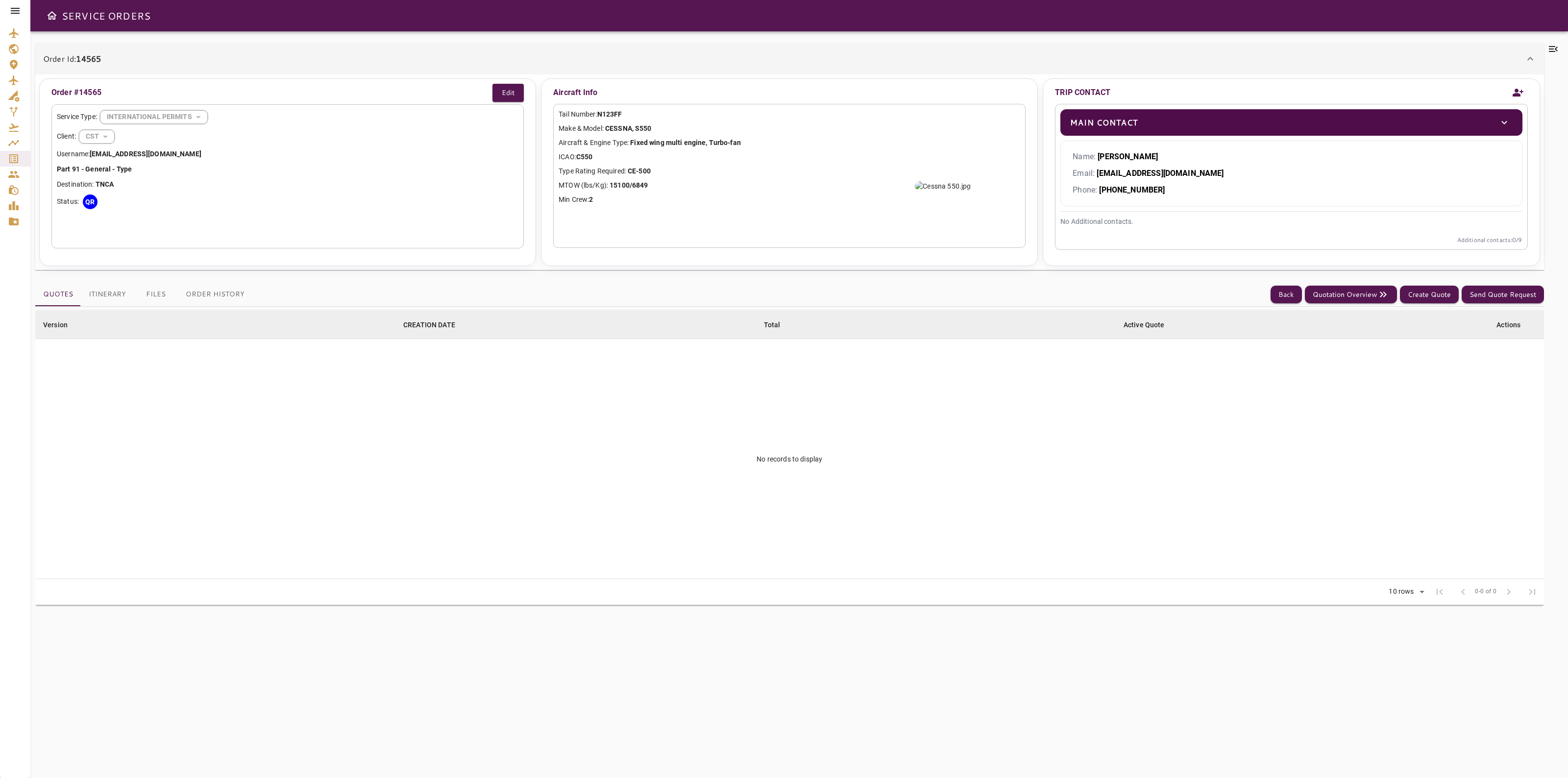
click at [1557, 49] on icon at bounding box center [1553, 49] width 12 height 12
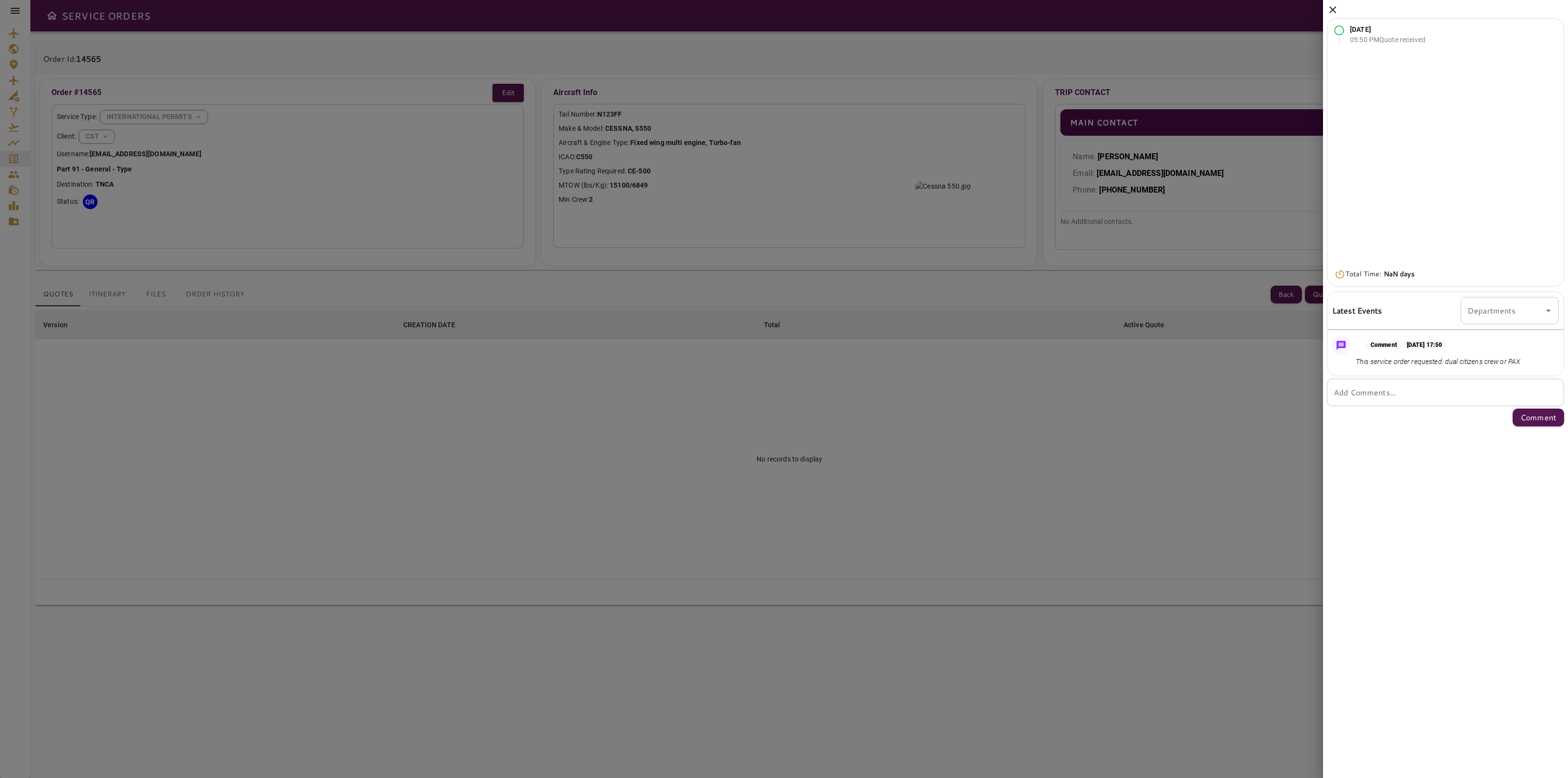
click at [1333, 6] on icon at bounding box center [1332, 9] width 12 height 12
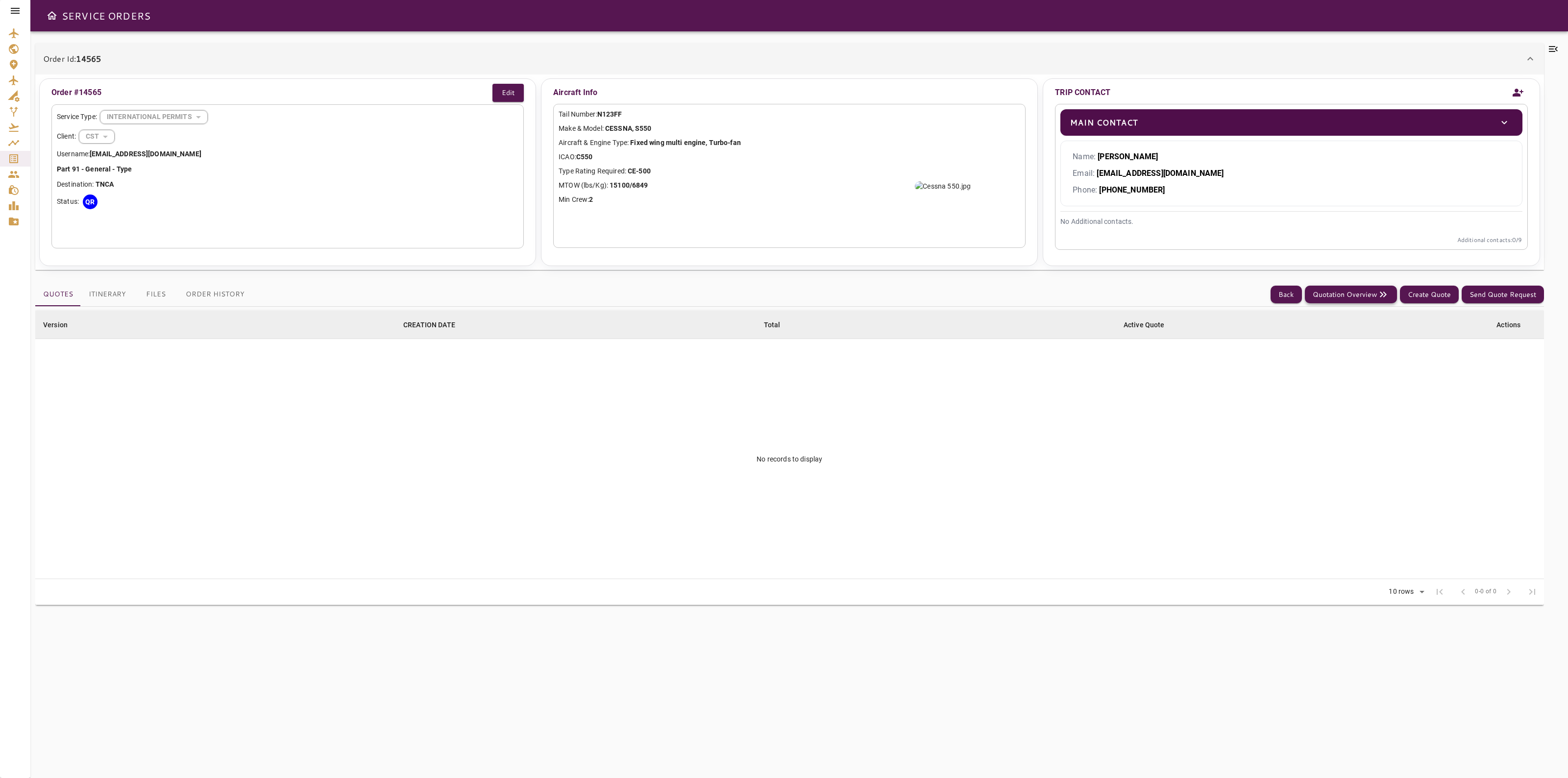
click at [1360, 294] on button "Quotation Overview" at bounding box center [1351, 295] width 92 height 18
